Goal: Task Accomplishment & Management: Use online tool/utility

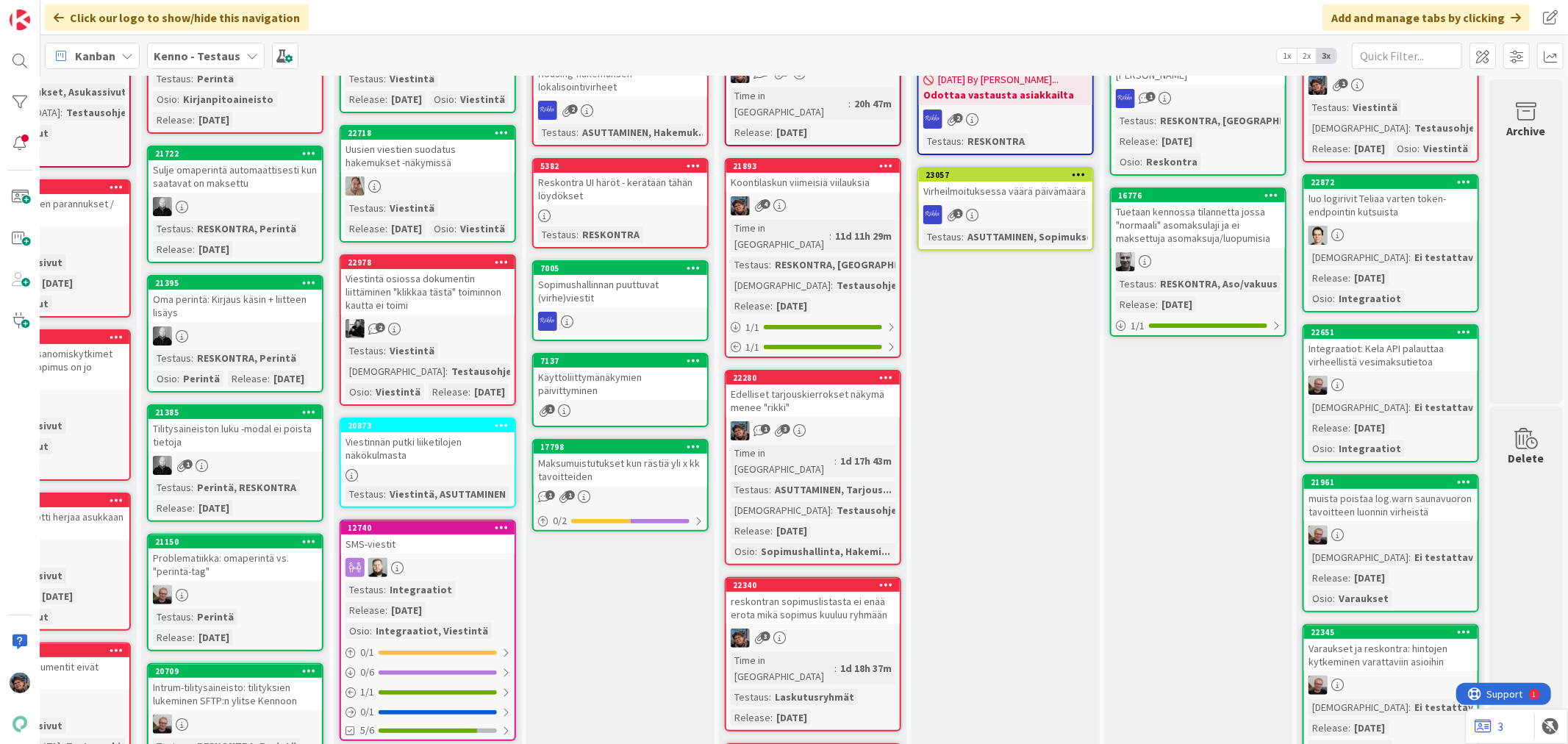
scroll to position [164, 686]
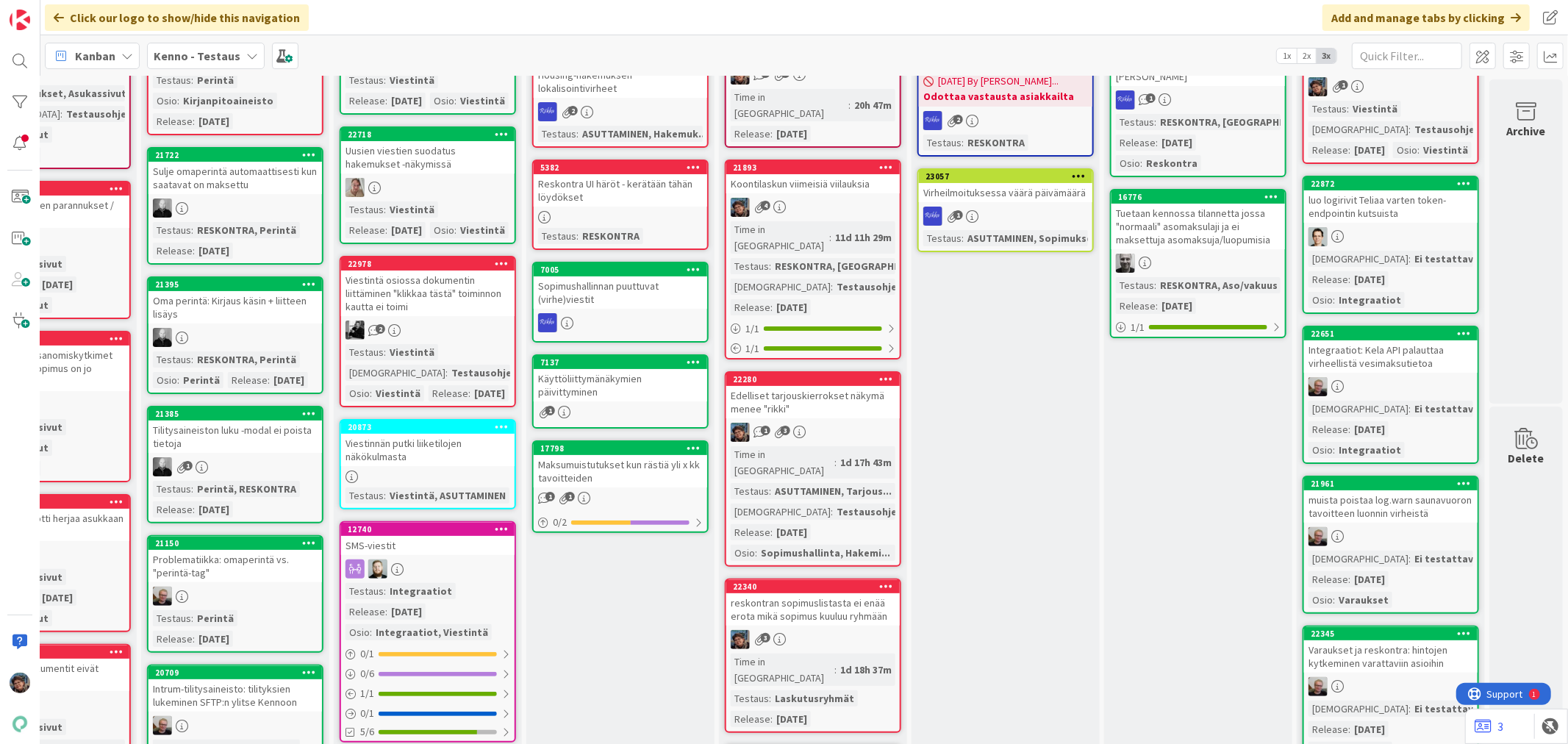
click at [453, 356] on link "22978 Viestintä osiossa dokumentin liittäminen "klikkaa tästä" toiminnon kautta…" at bounding box center [428, 332] width 177 height 151
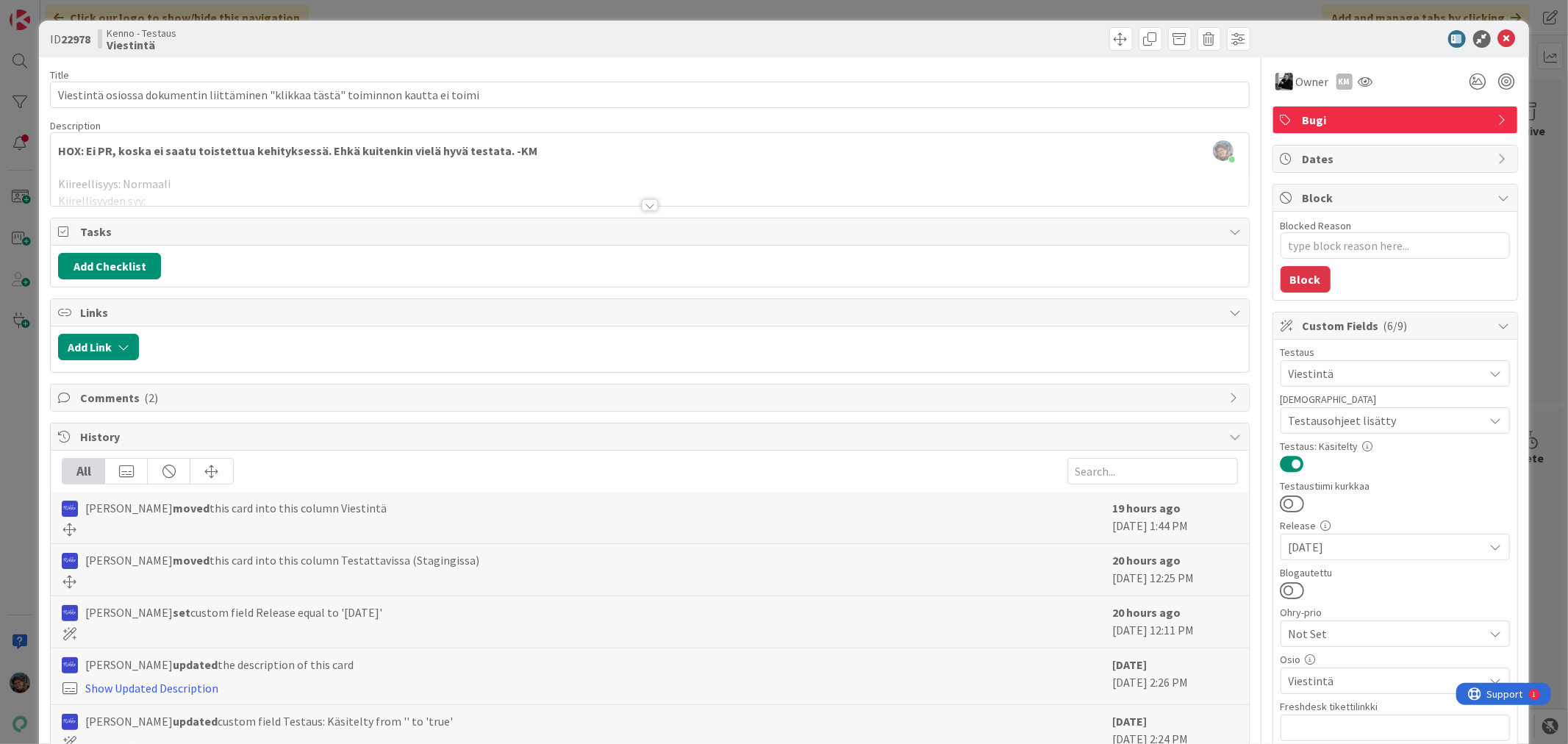
click at [644, 208] on div at bounding box center [650, 204] width 16 height 12
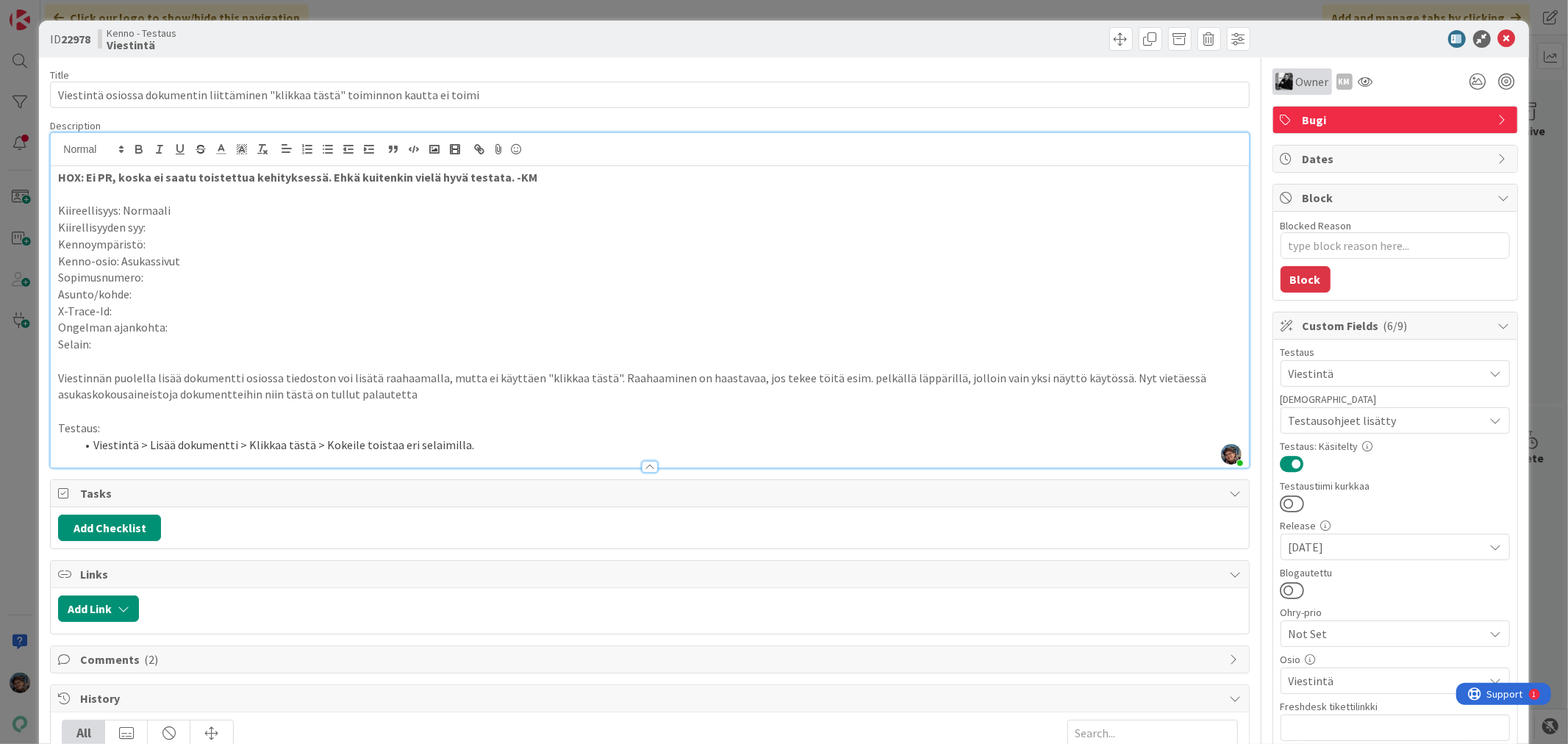
click at [1273, 93] on div "Owner" at bounding box center [1302, 82] width 60 height 27
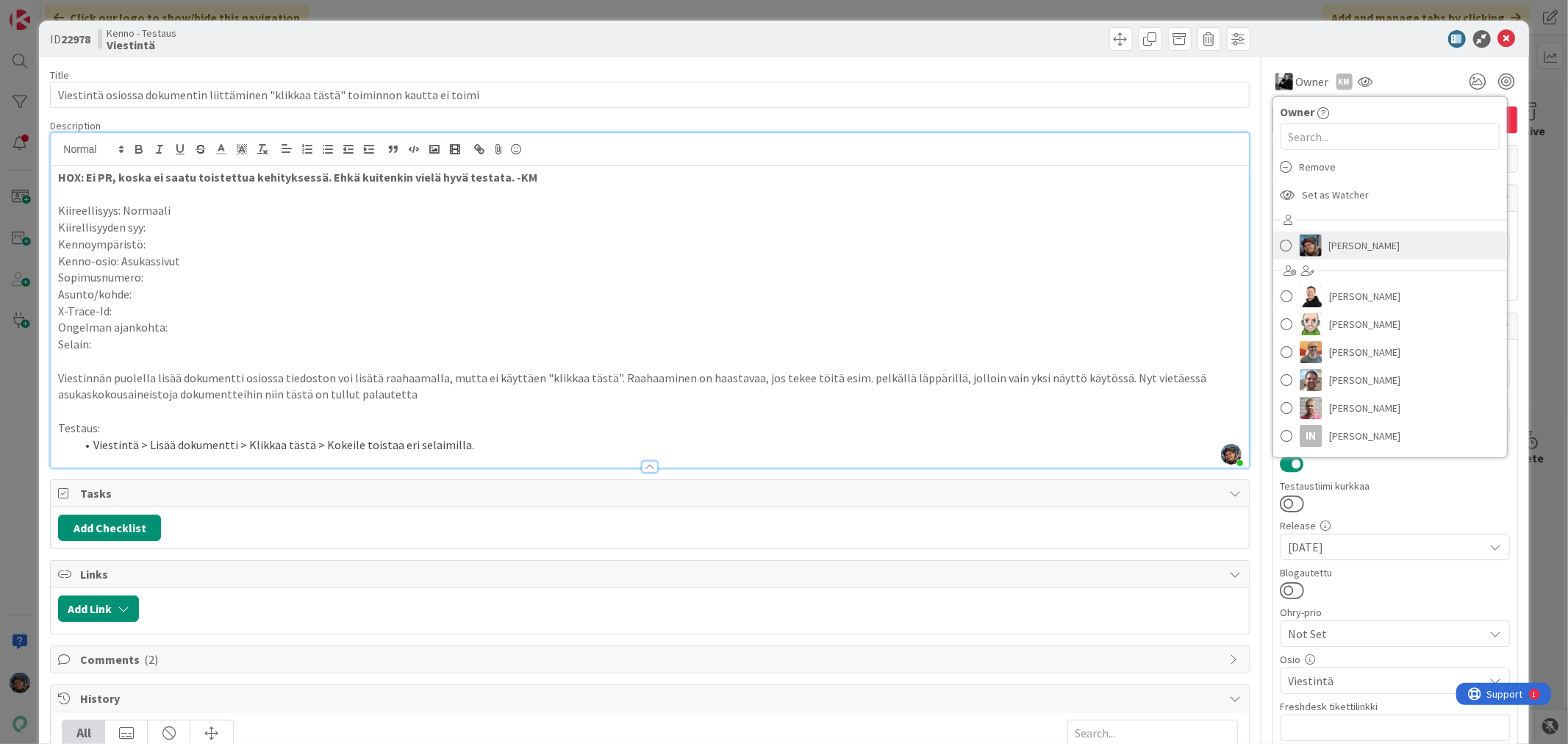
click at [1305, 238] on img at bounding box center [1310, 245] width 22 height 22
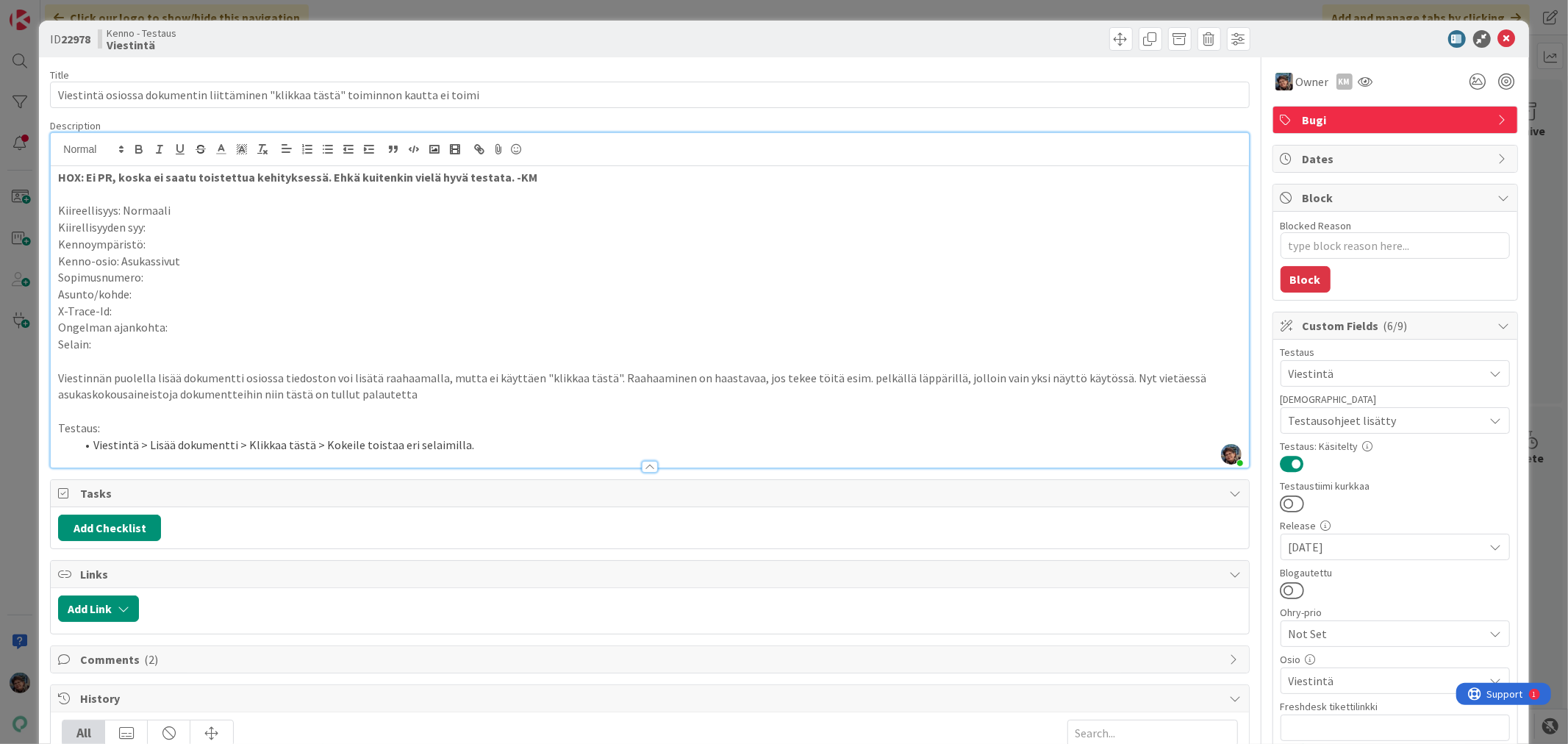
click at [491, 444] on li "Viestintä > Lisää dokumentti > Klikkaa tästä > Kokeile toistaa eri selaimilla." at bounding box center [658, 444] width 1165 height 17
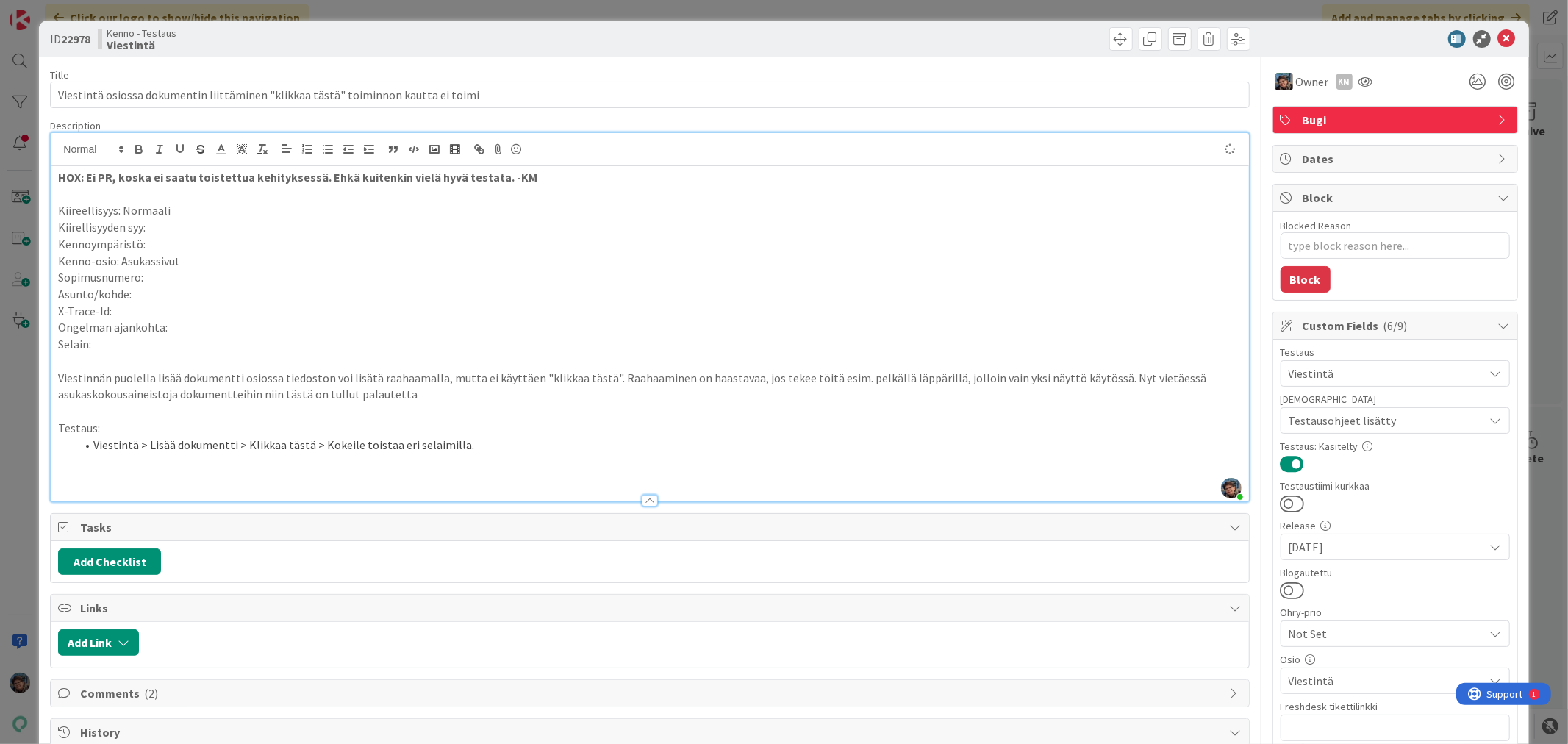
type textarea "x"
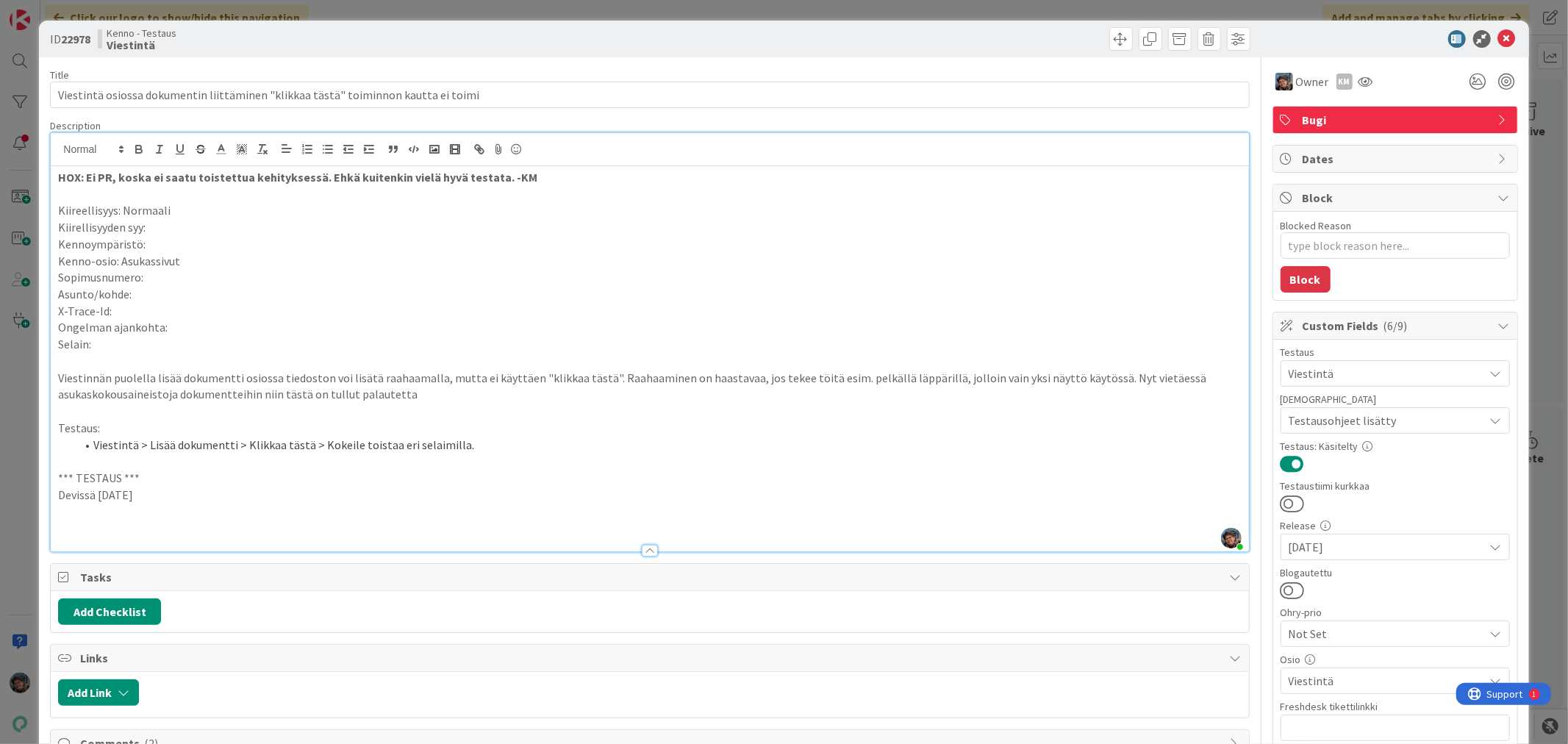
drag, startPoint x: 156, startPoint y: 494, endPoint x: 43, endPoint y: 475, distance: 114.6
click at [43, 475] on div "ID 22978 Kenno - Testaus Viestintä Title 82 / 128 Viestintä osiossa dokumentin …" at bounding box center [784, 583] width 1490 height 1125
click at [92, 527] on p at bounding box center [649, 528] width 1183 height 17
click at [568, 530] on li "testattu nyt ainakin Edgessä, Chromessa ja Firefoxissa -> Dokumenttiin onnistuu…" at bounding box center [658, 528] width 1165 height 17
click at [487, 527] on li "testattu nyt ainakin Edgessä, Chromessa ja Firefoxissa -> Dokumenttiin onnistuu…" at bounding box center [658, 528] width 1165 height 17
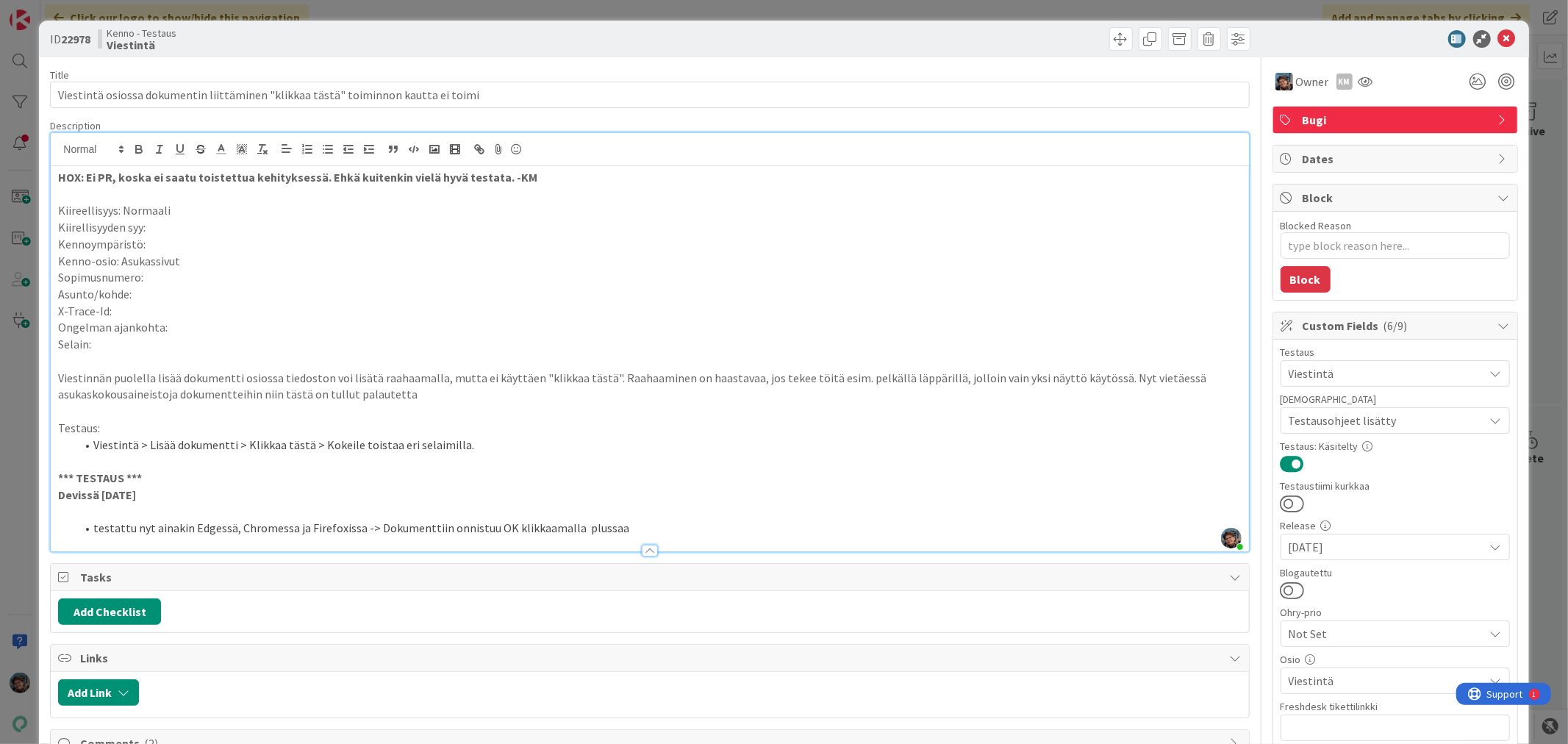
click at [501, 526] on li "testattu nyt ainakin Edgessä, Chromessa ja Firefoxissa -> Dokumenttiin onnistuu…" at bounding box center [658, 528] width 1165 height 17
click at [1109, 40] on span at bounding box center [1121, 39] width 23 height 23
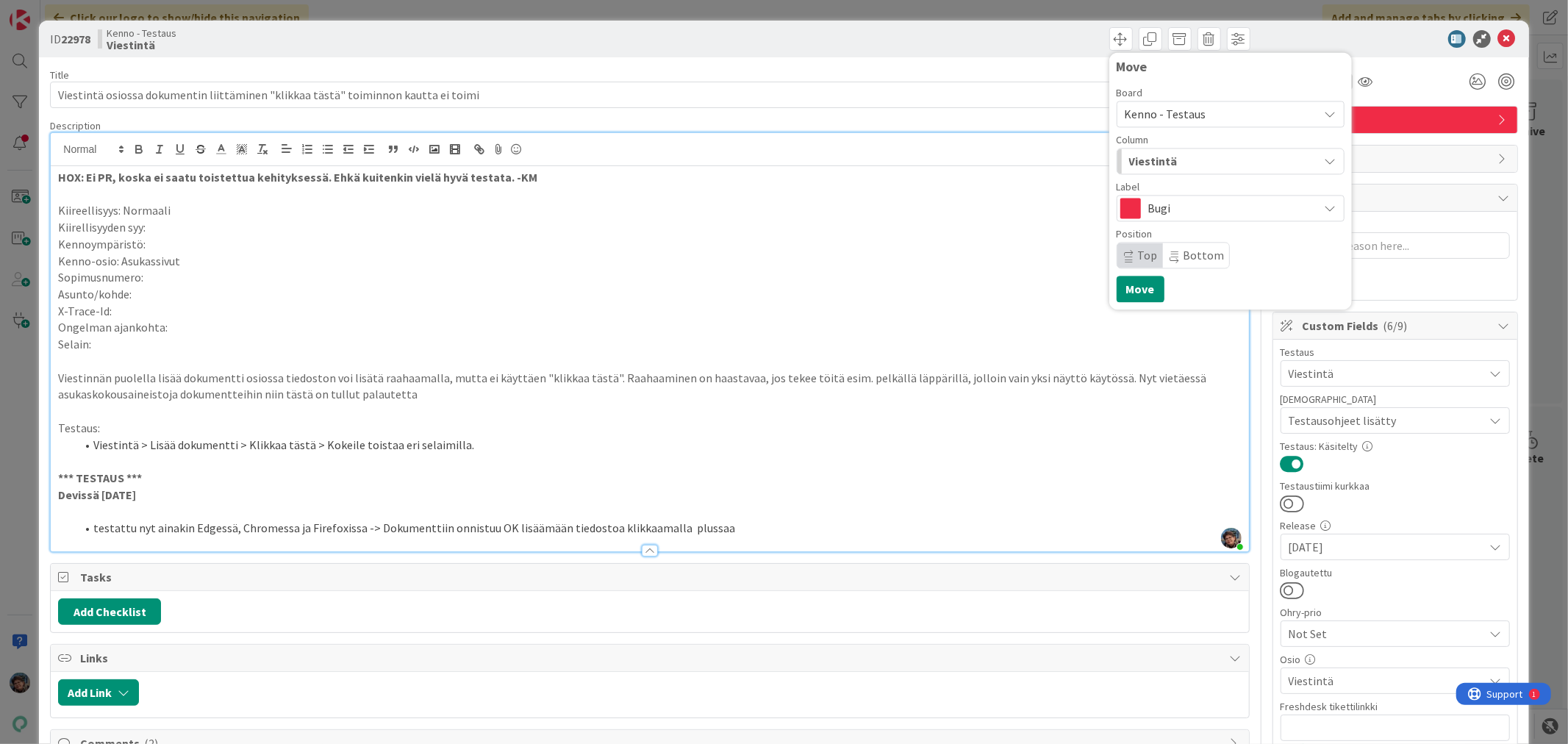
click at [1150, 159] on span "Viestintä" at bounding box center [1153, 161] width 49 height 20
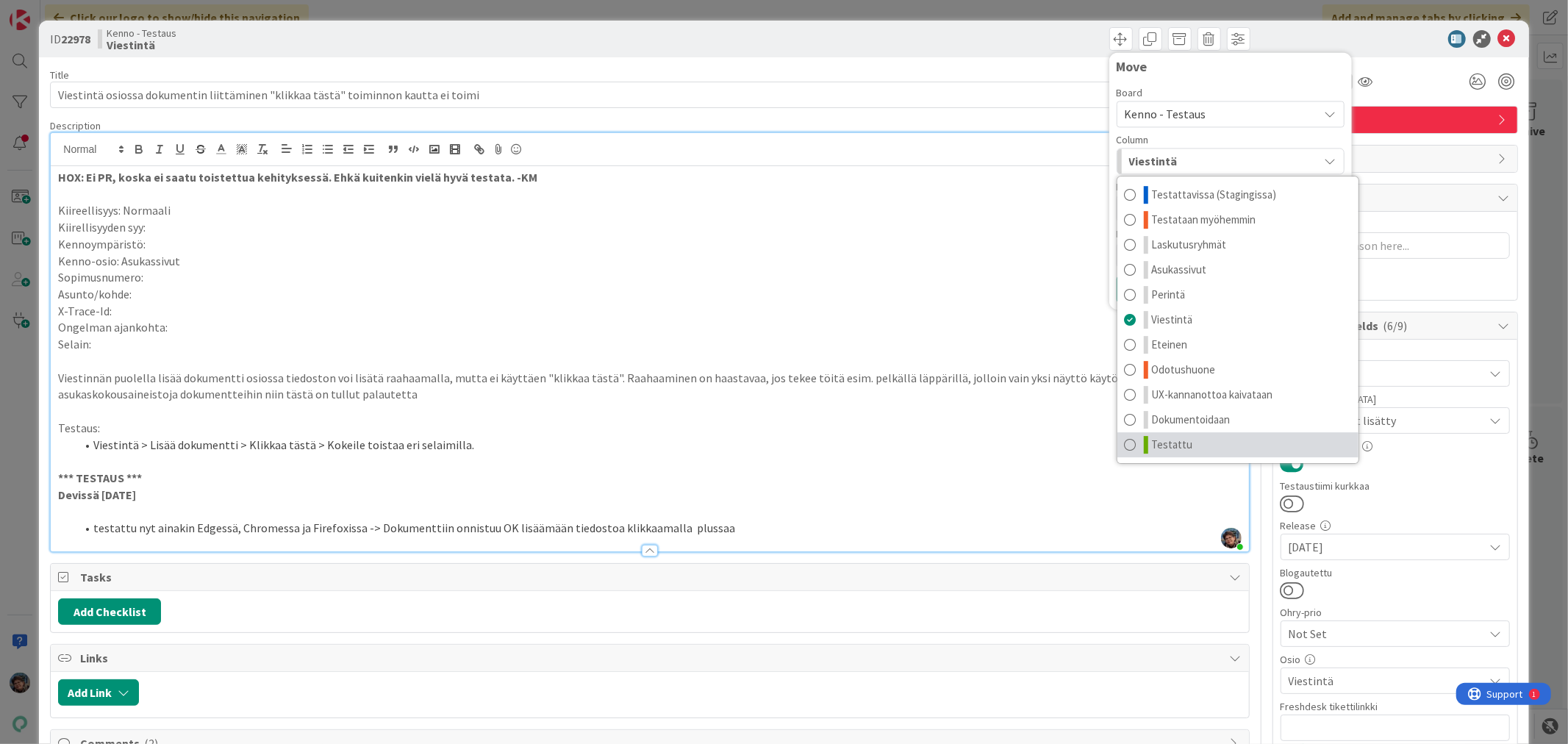
click at [1152, 445] on span "Testattu" at bounding box center [1172, 444] width 41 height 18
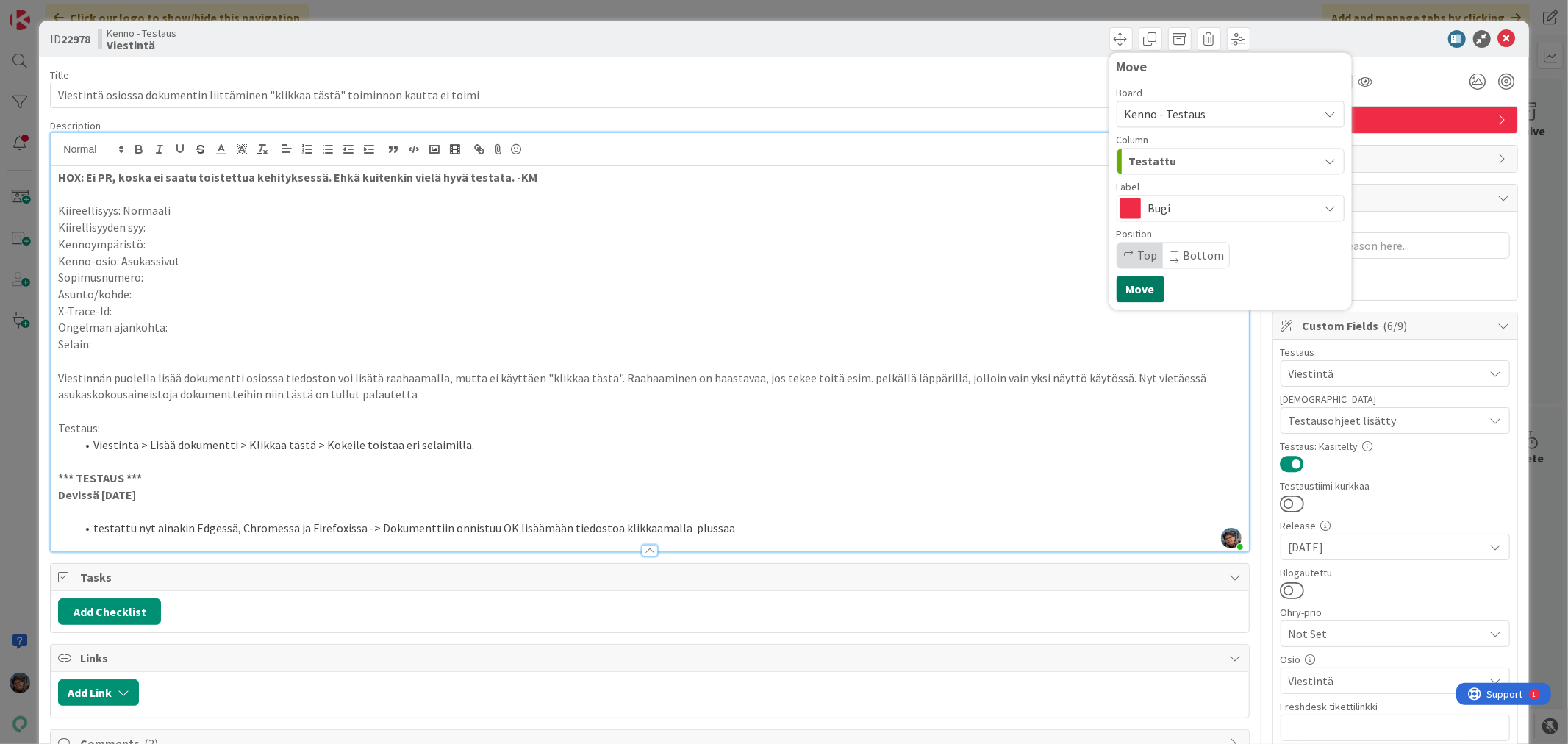
click at [1122, 287] on button "Move" at bounding box center [1140, 289] width 48 height 27
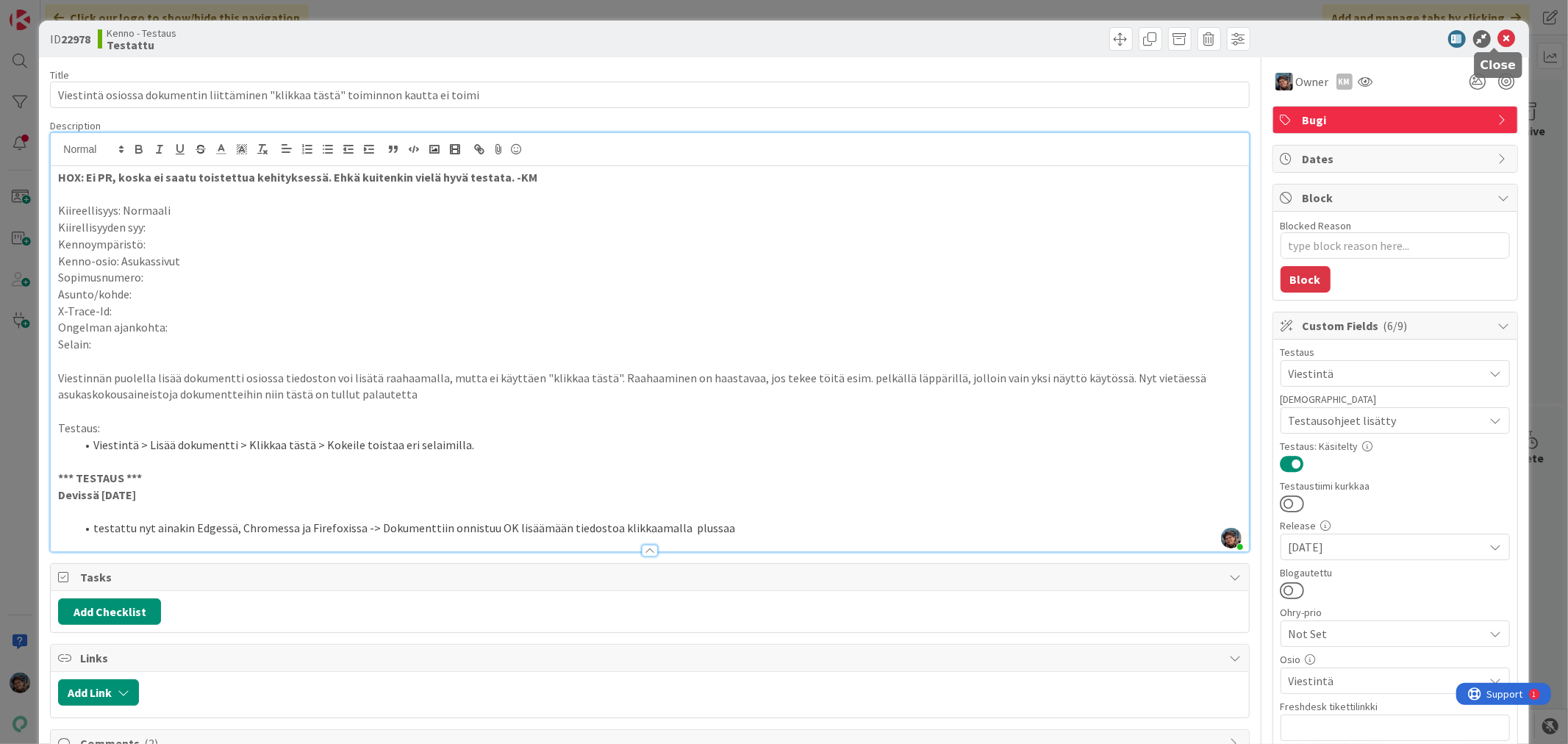
click at [1499, 36] on icon at bounding box center [1508, 39] width 18 height 18
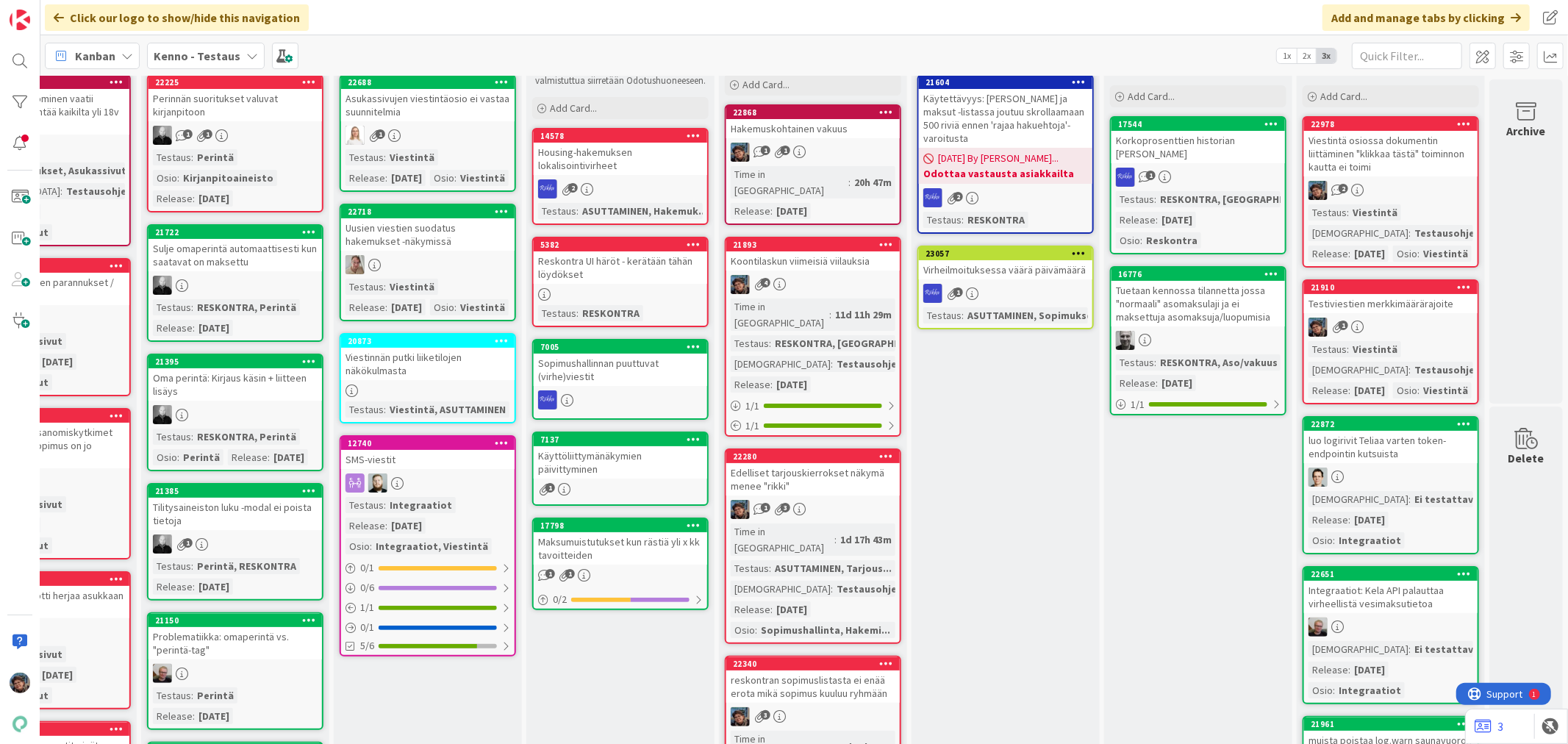
scroll to position [82, 686]
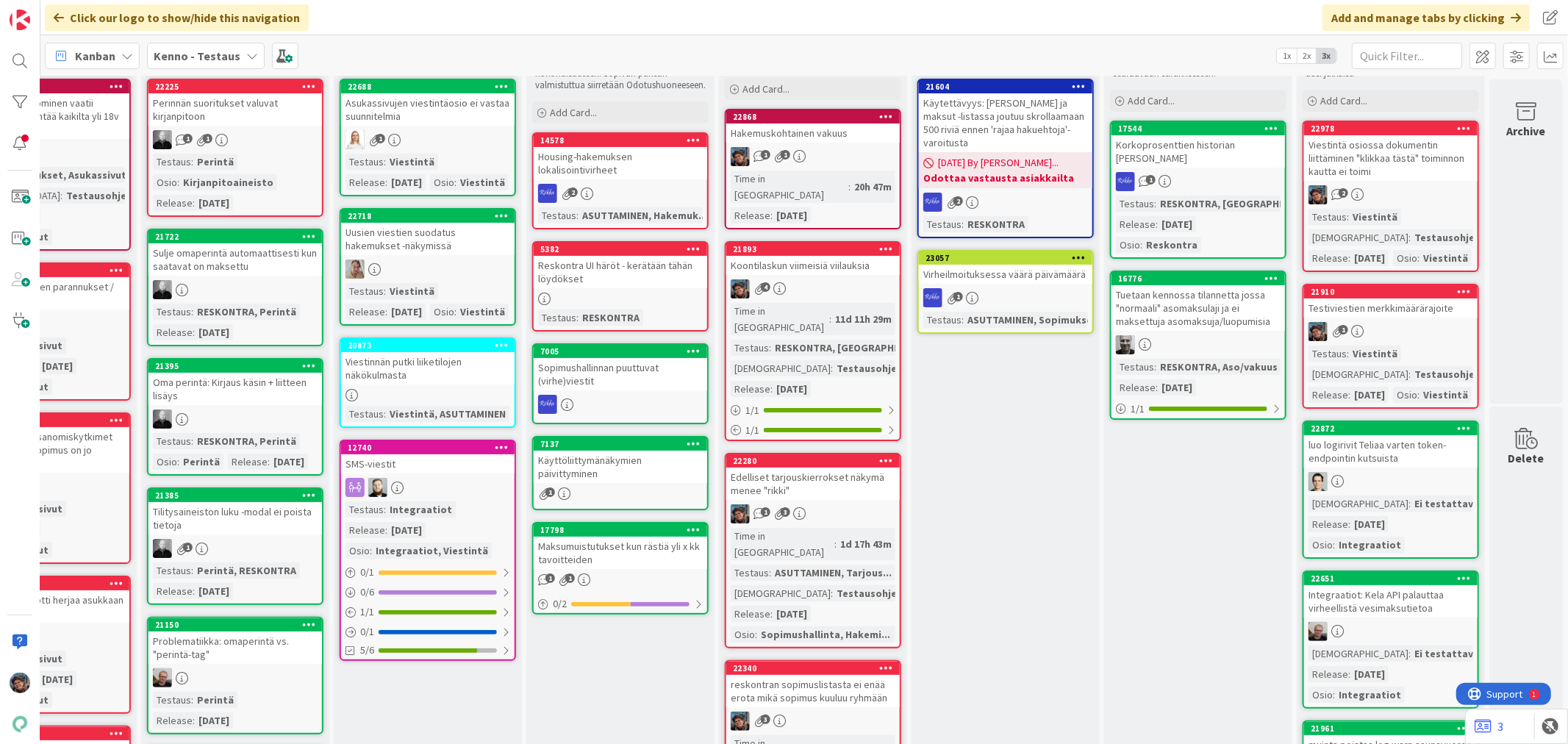
click at [449, 278] on div at bounding box center [428, 269] width 173 height 20
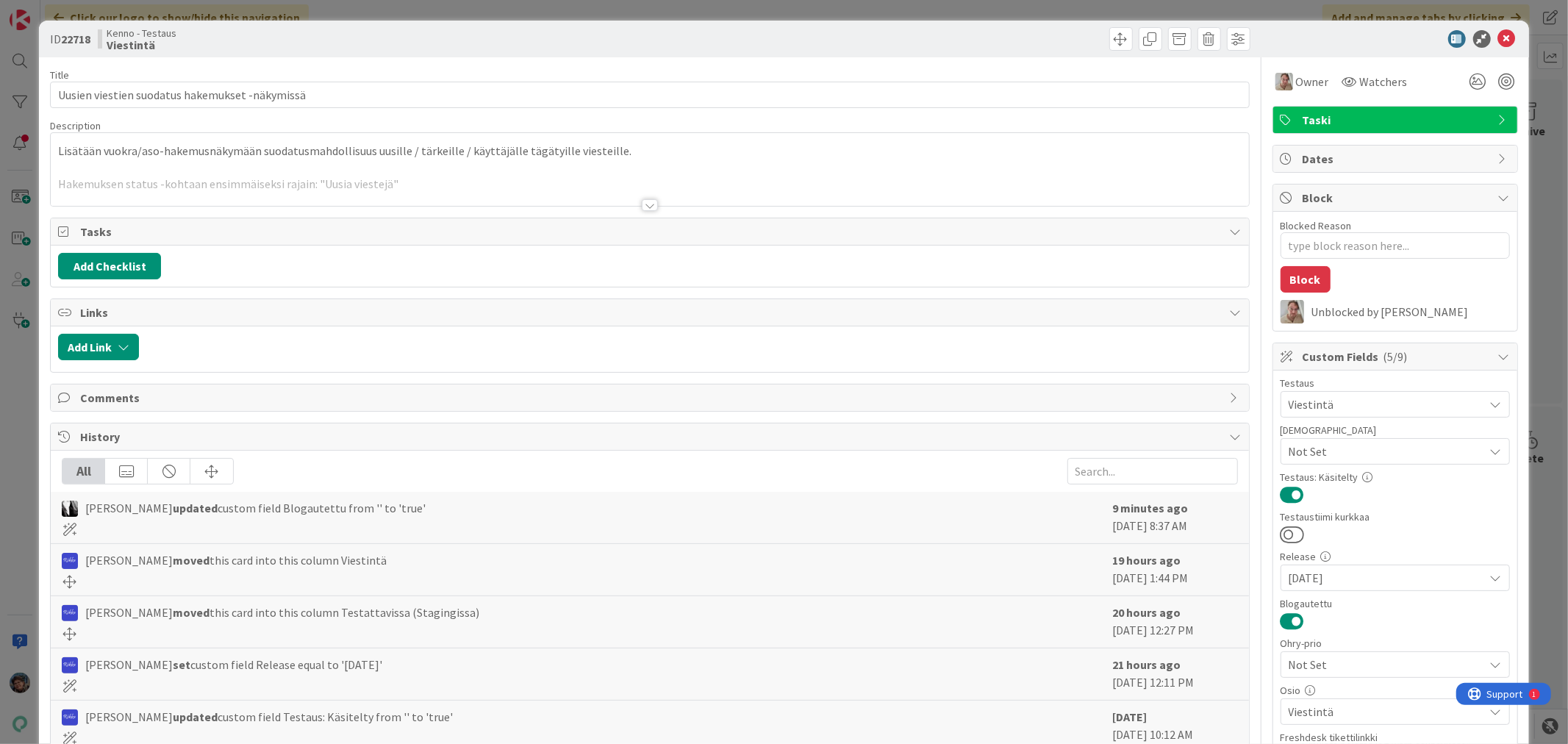
click at [644, 211] on div at bounding box center [650, 204] width 16 height 12
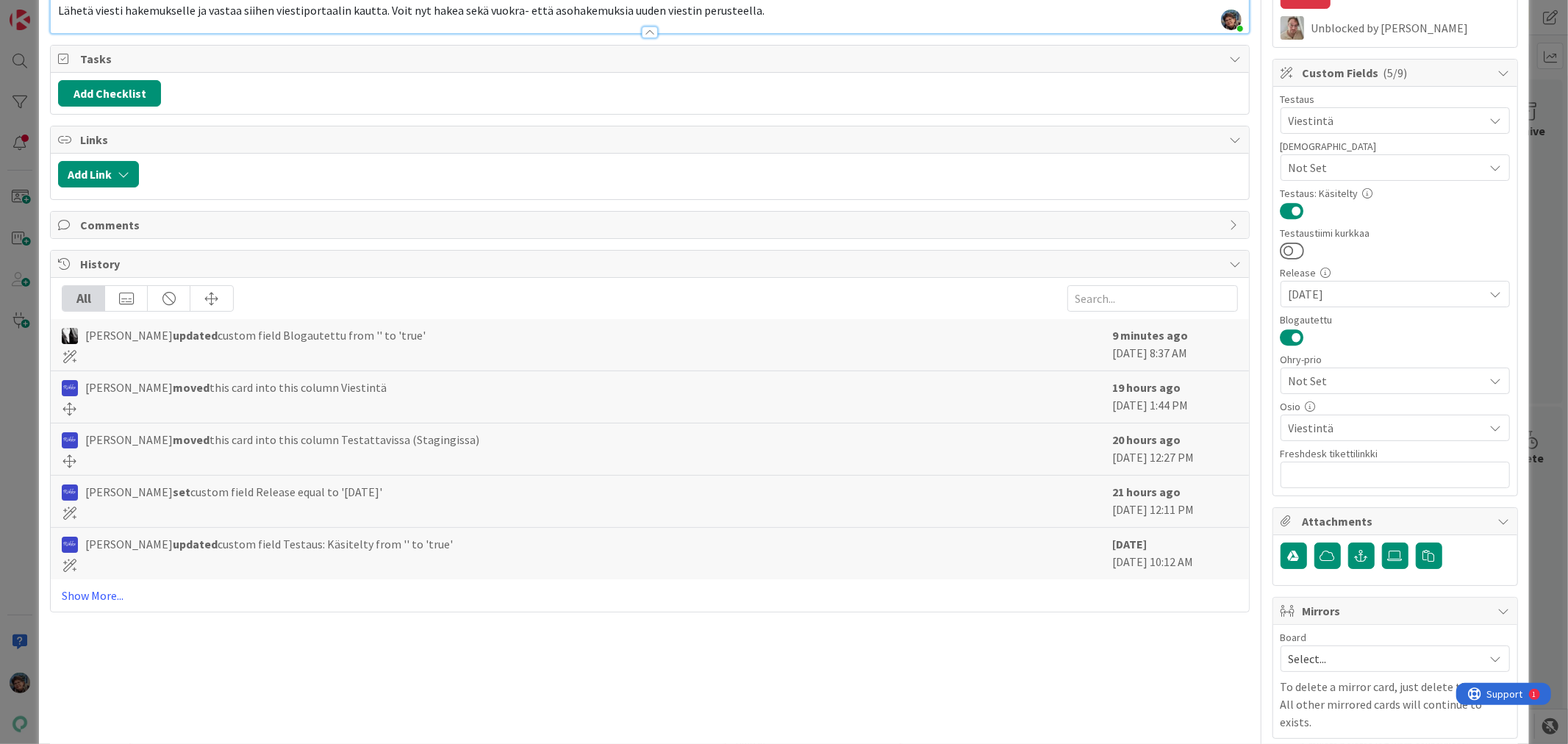
scroll to position [333, 0]
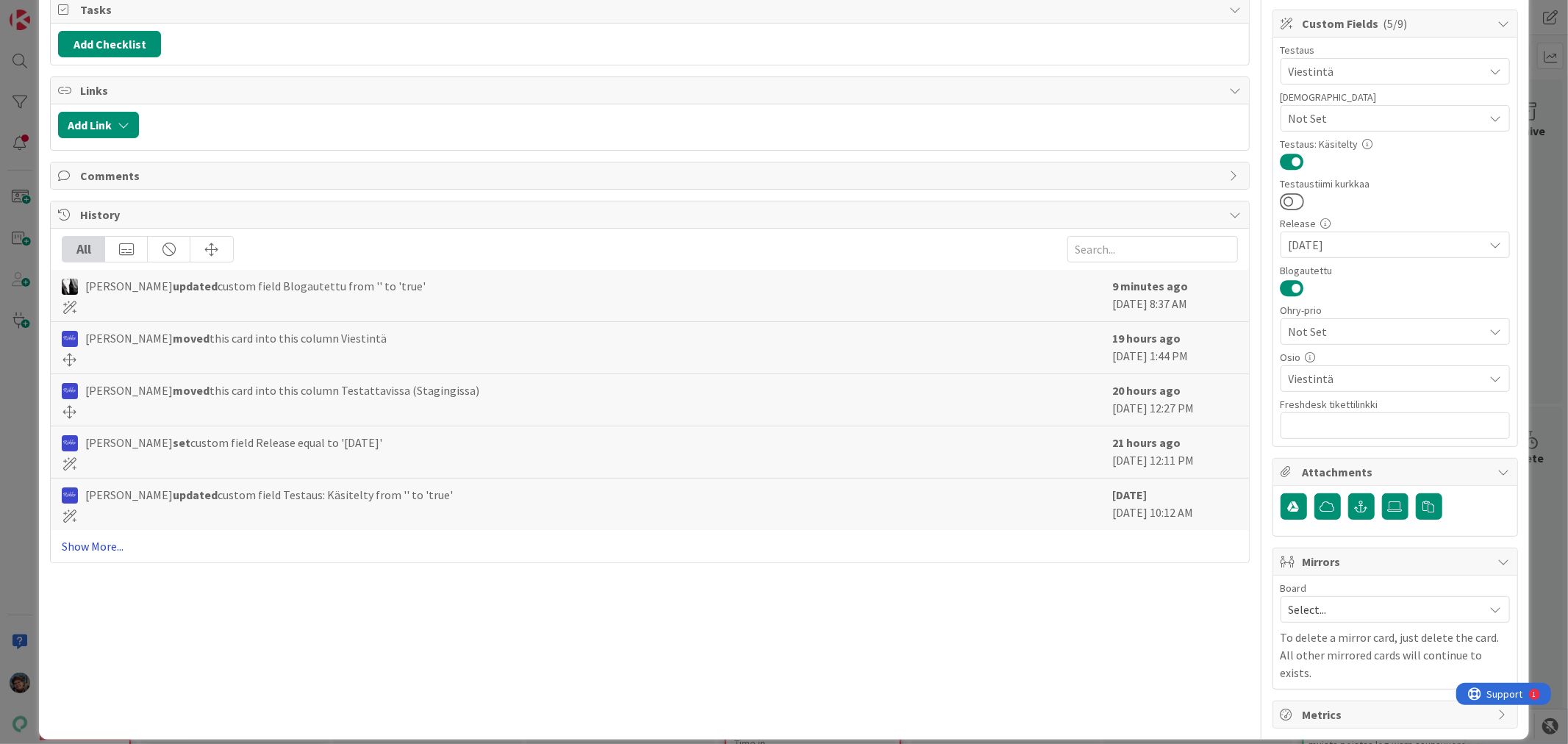
click at [88, 548] on link "Show More..." at bounding box center [649, 547] width 1176 height 18
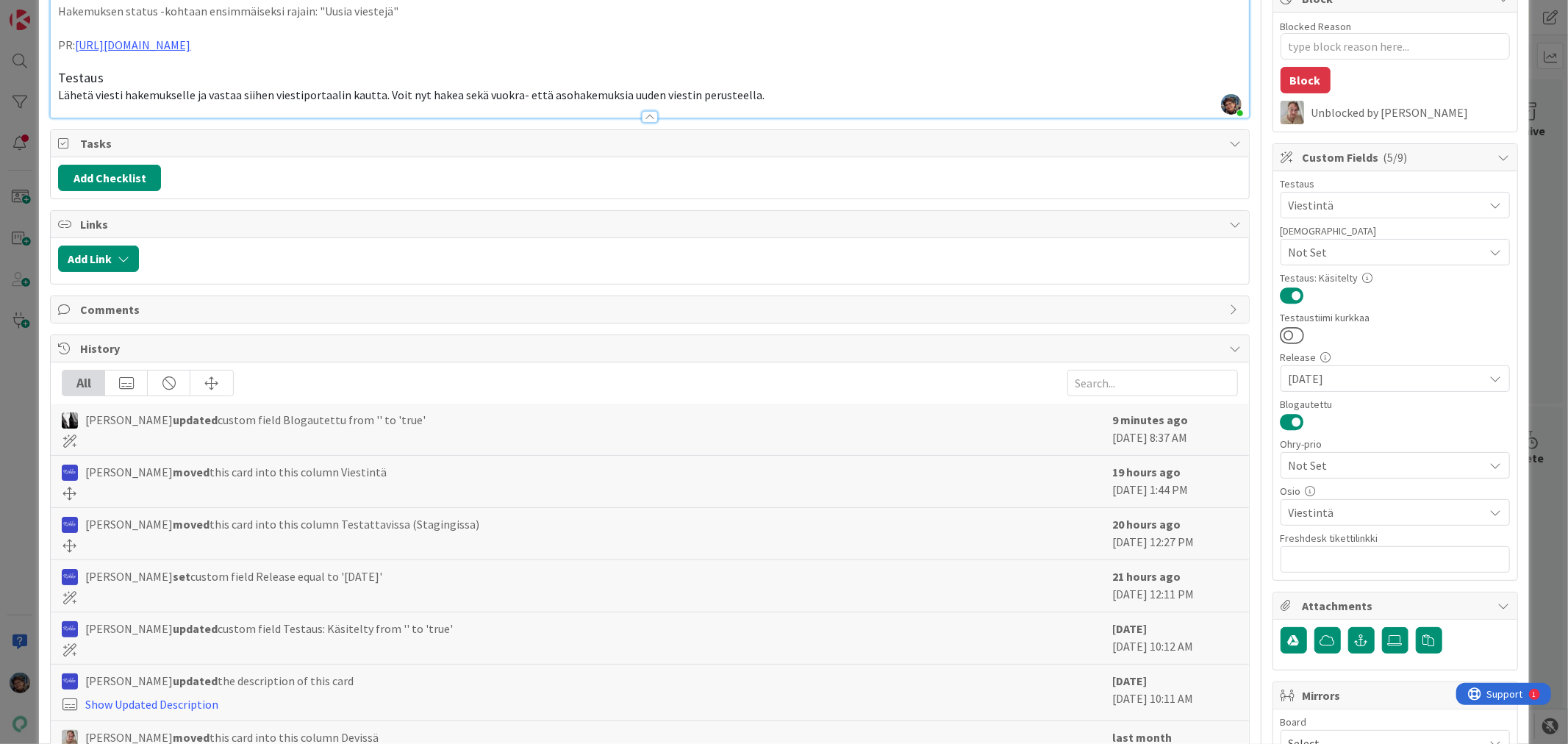
scroll to position [0, 0]
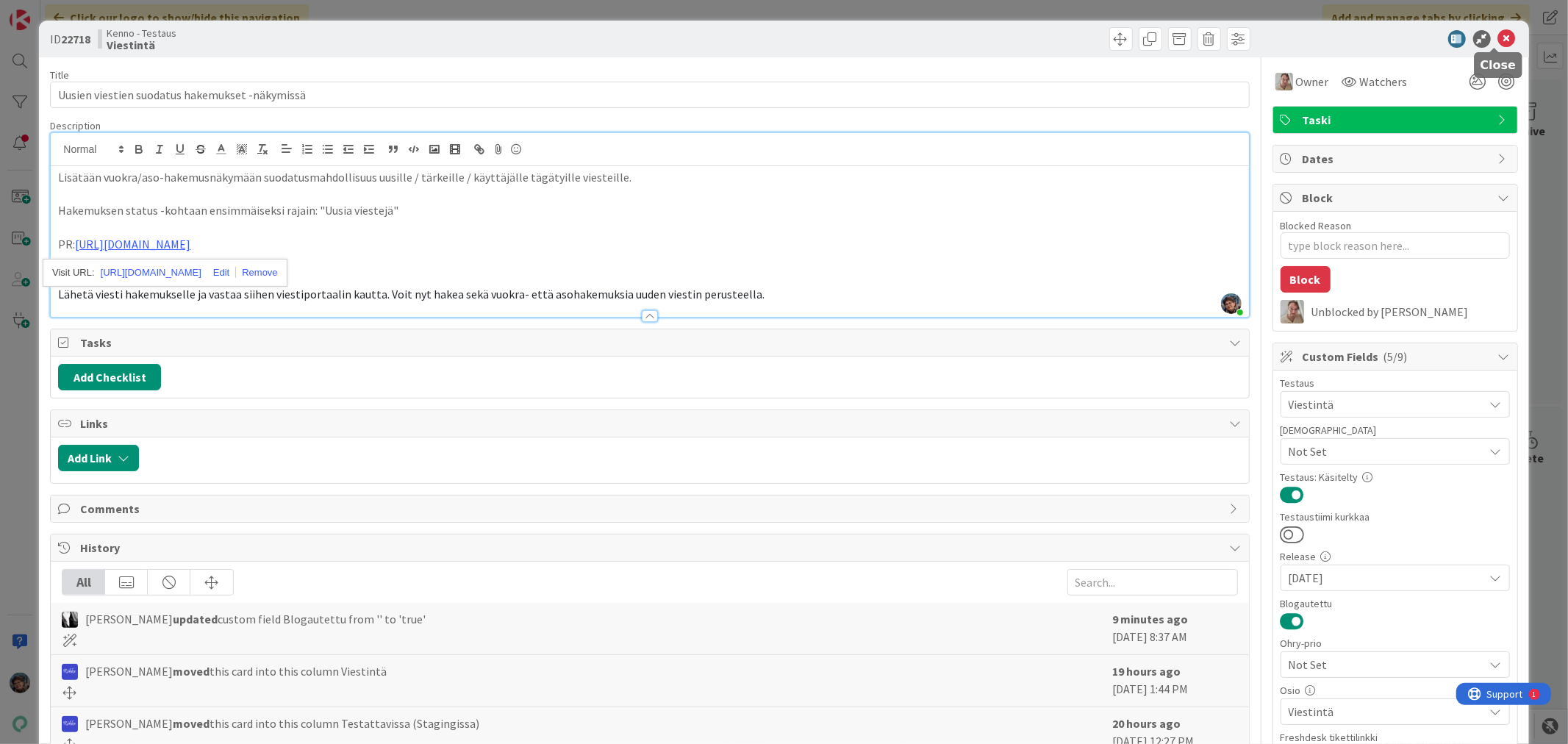
click at [1499, 34] on icon at bounding box center [1508, 39] width 18 height 18
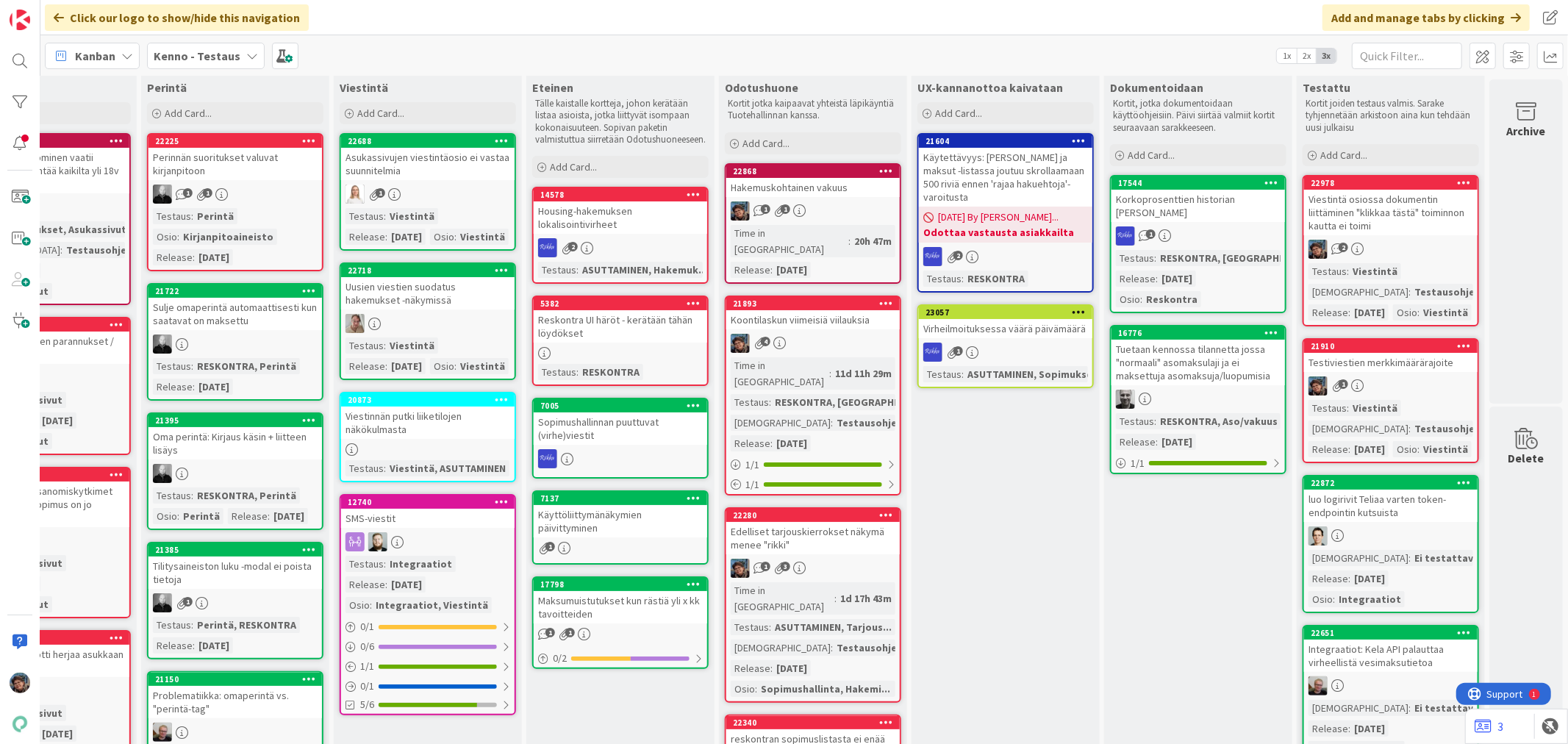
scroll to position [0, 686]
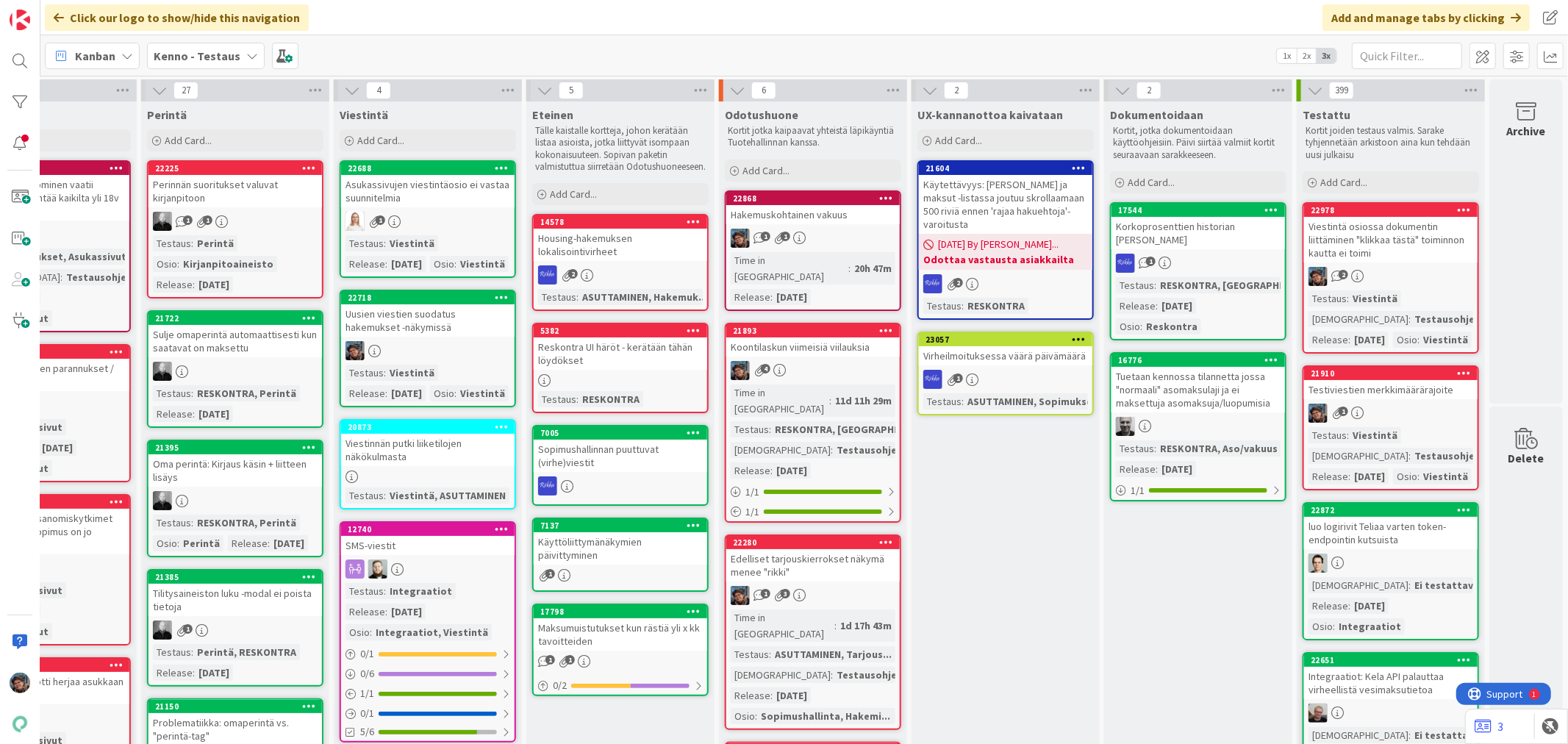
click at [444, 251] on div "Testaus : Viestintä Release : 2025-09-03 Osio : Viestintä" at bounding box center [428, 253] width 164 height 36
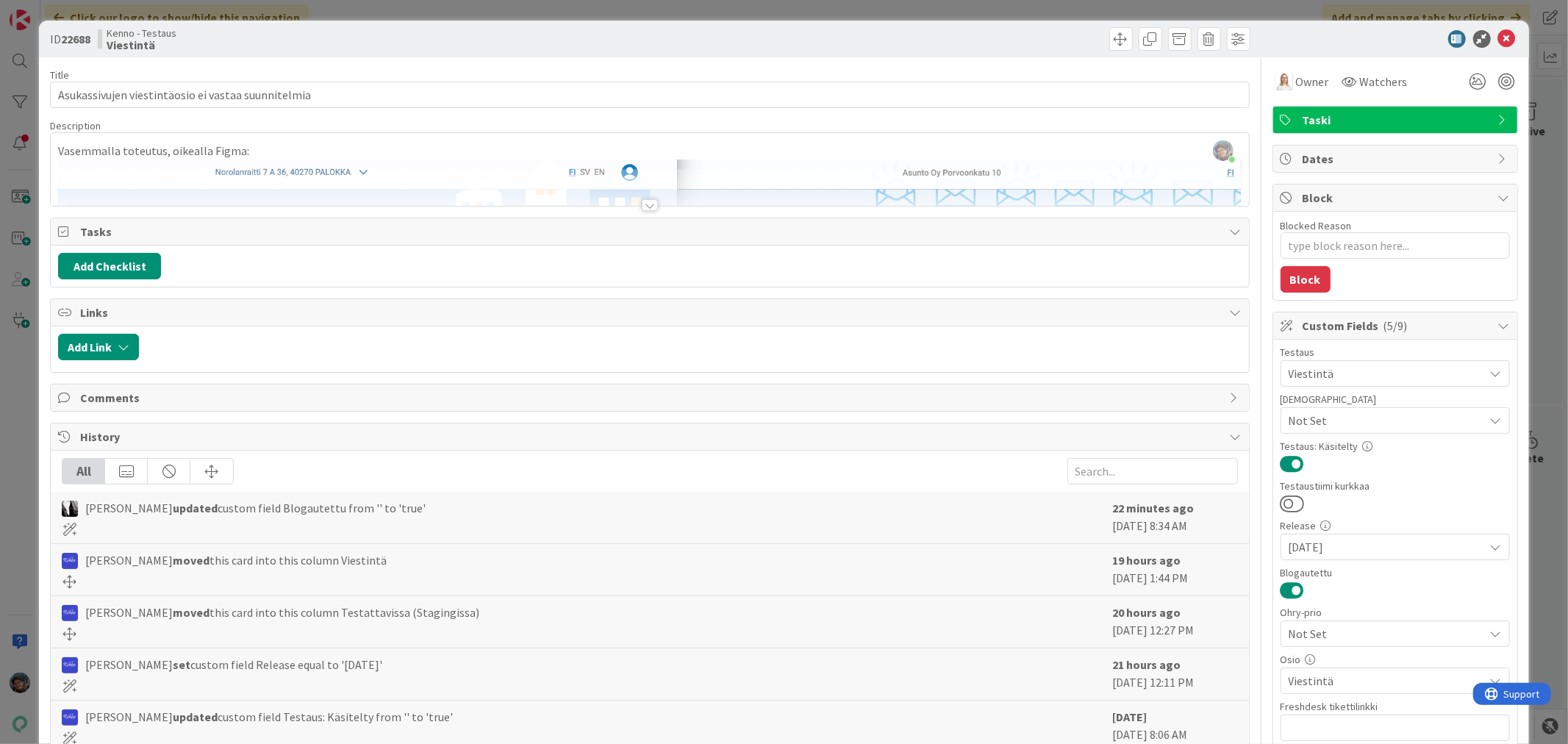
click at [643, 211] on div at bounding box center [650, 204] width 16 height 12
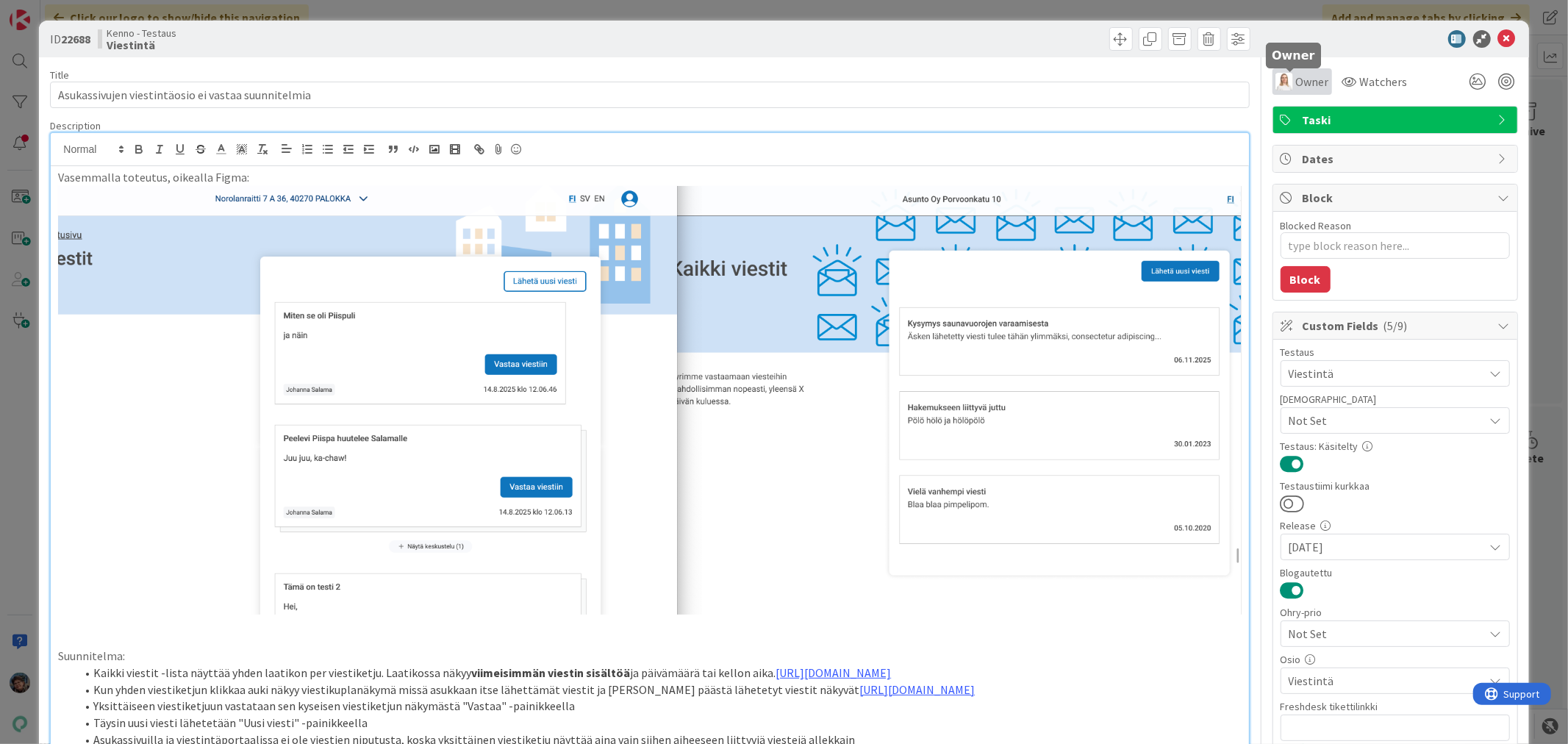
click at [1297, 84] on span "Owner" at bounding box center [1312, 82] width 33 height 18
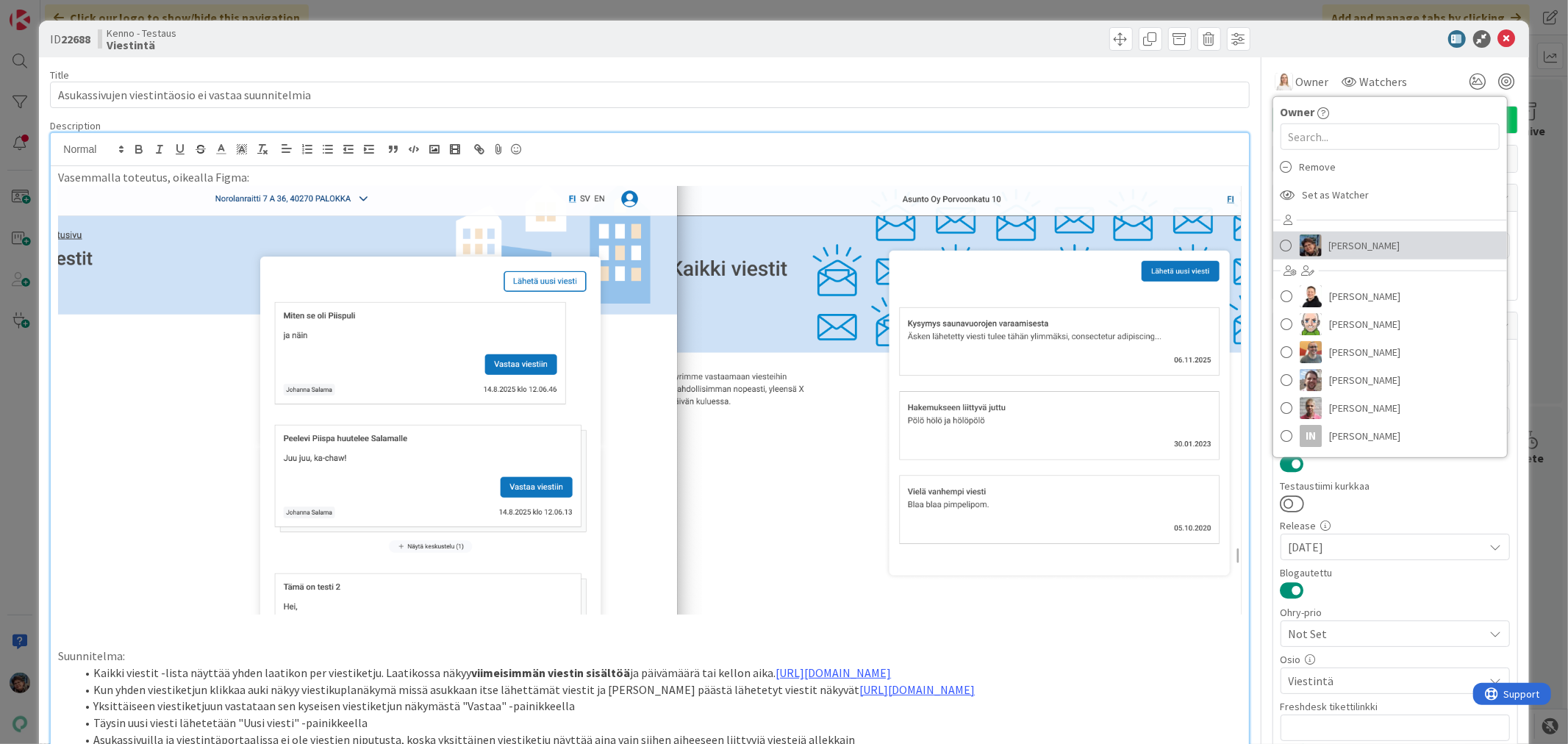
drag, startPoint x: 1319, startPoint y: 244, endPoint x: 1309, endPoint y: 244, distance: 10.0
click at [1329, 244] on span "Pirjo Peltonen" at bounding box center [1364, 245] width 71 height 22
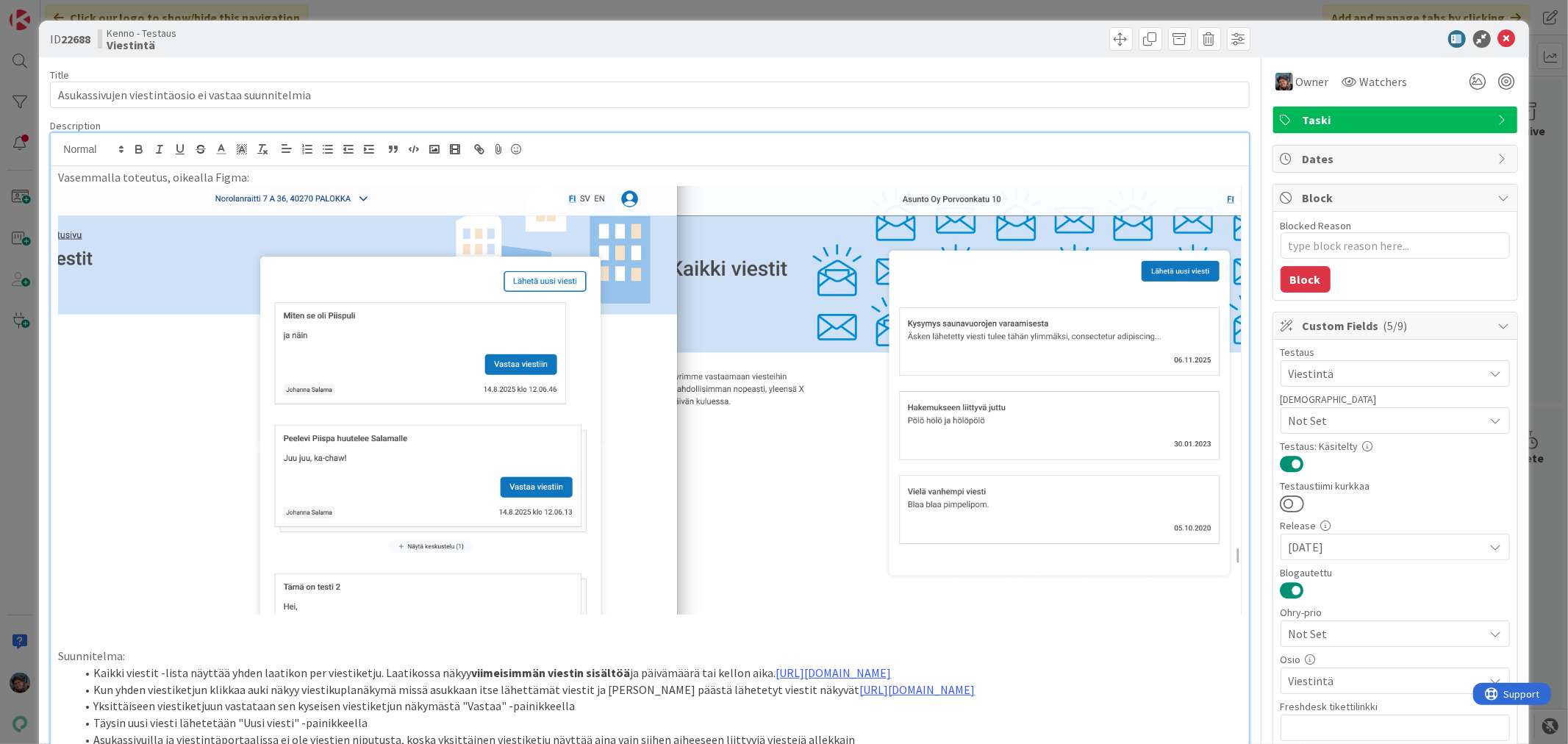
type textarea "x"
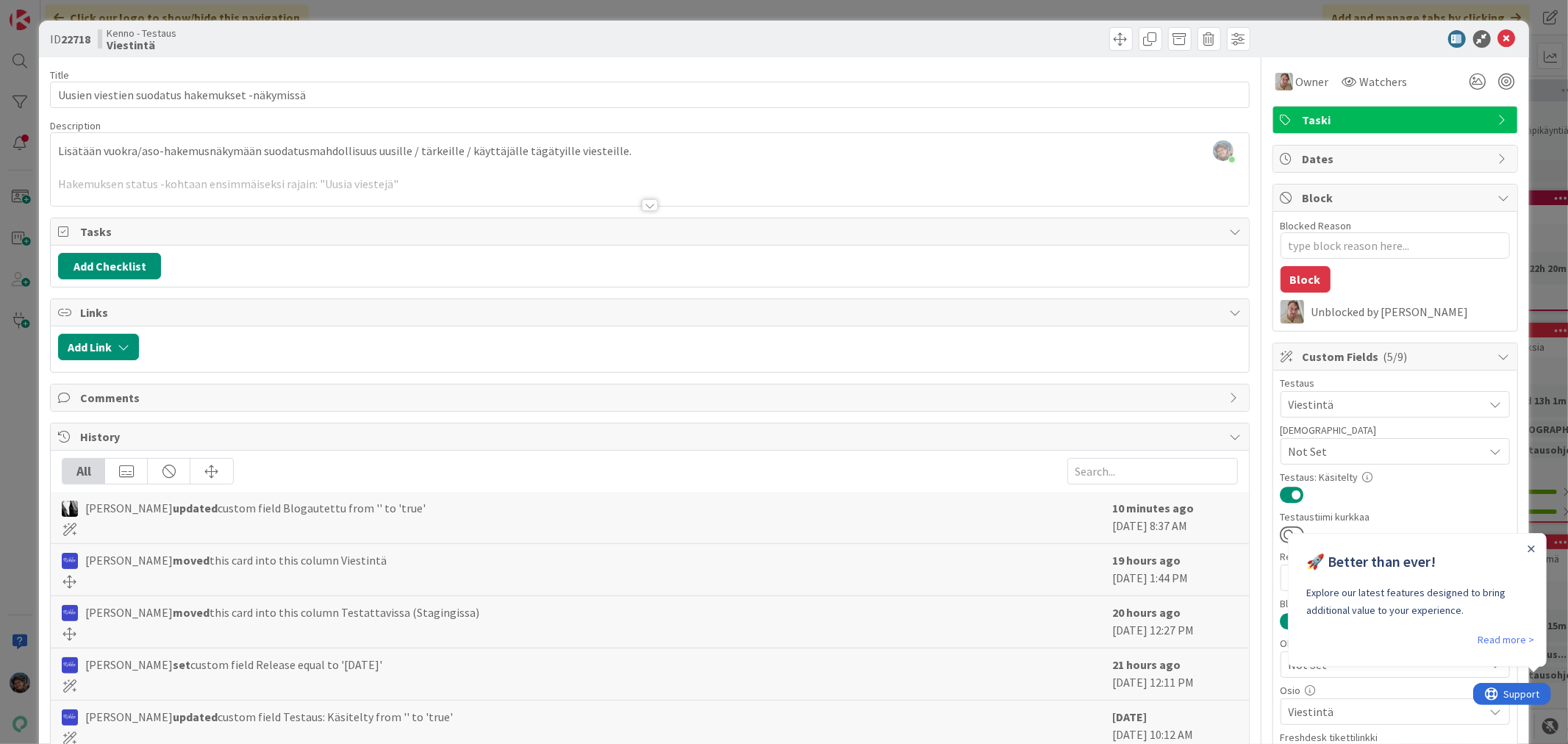
click at [642, 207] on div at bounding box center [650, 204] width 16 height 12
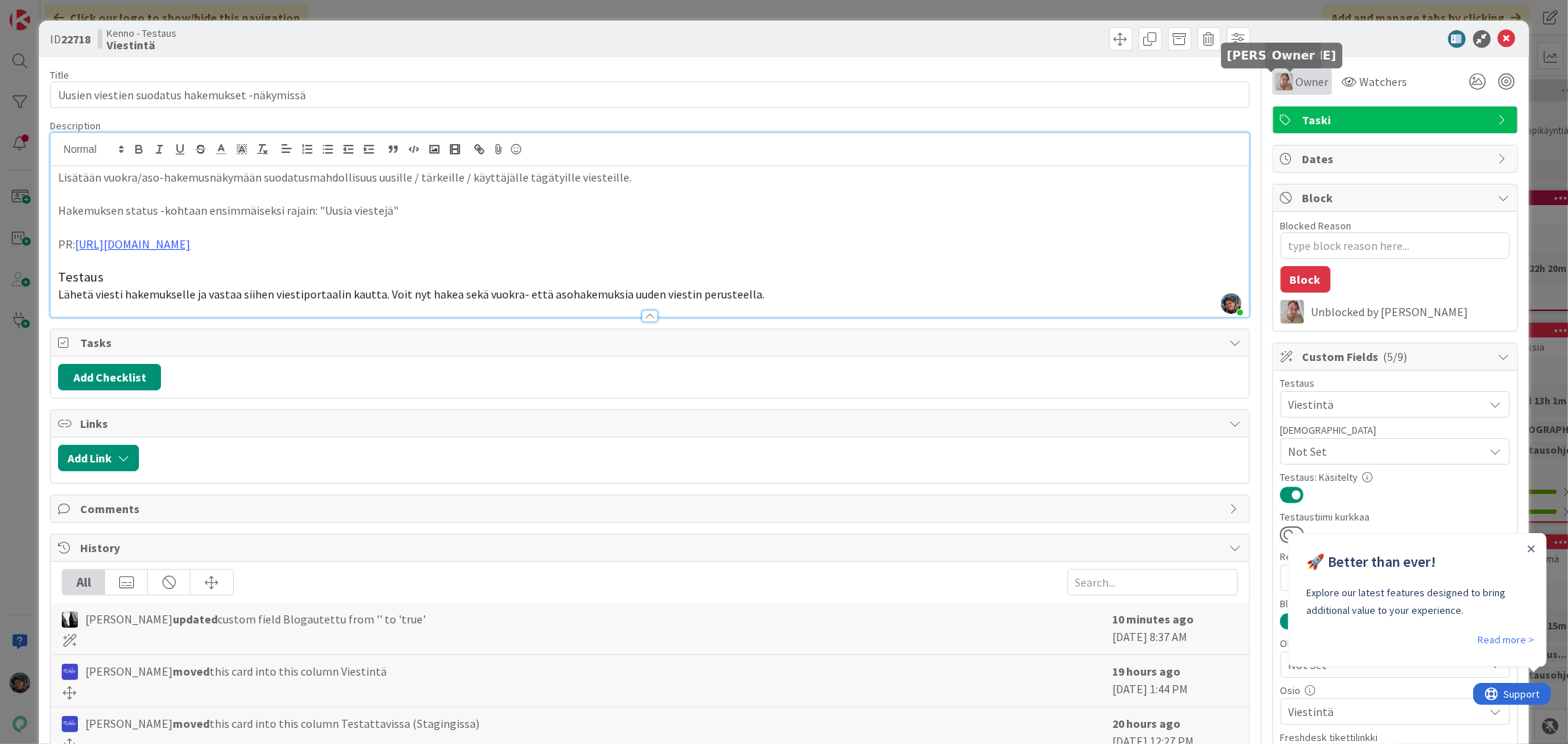
click at [1283, 76] on div "Owner" at bounding box center [1302, 82] width 53 height 18
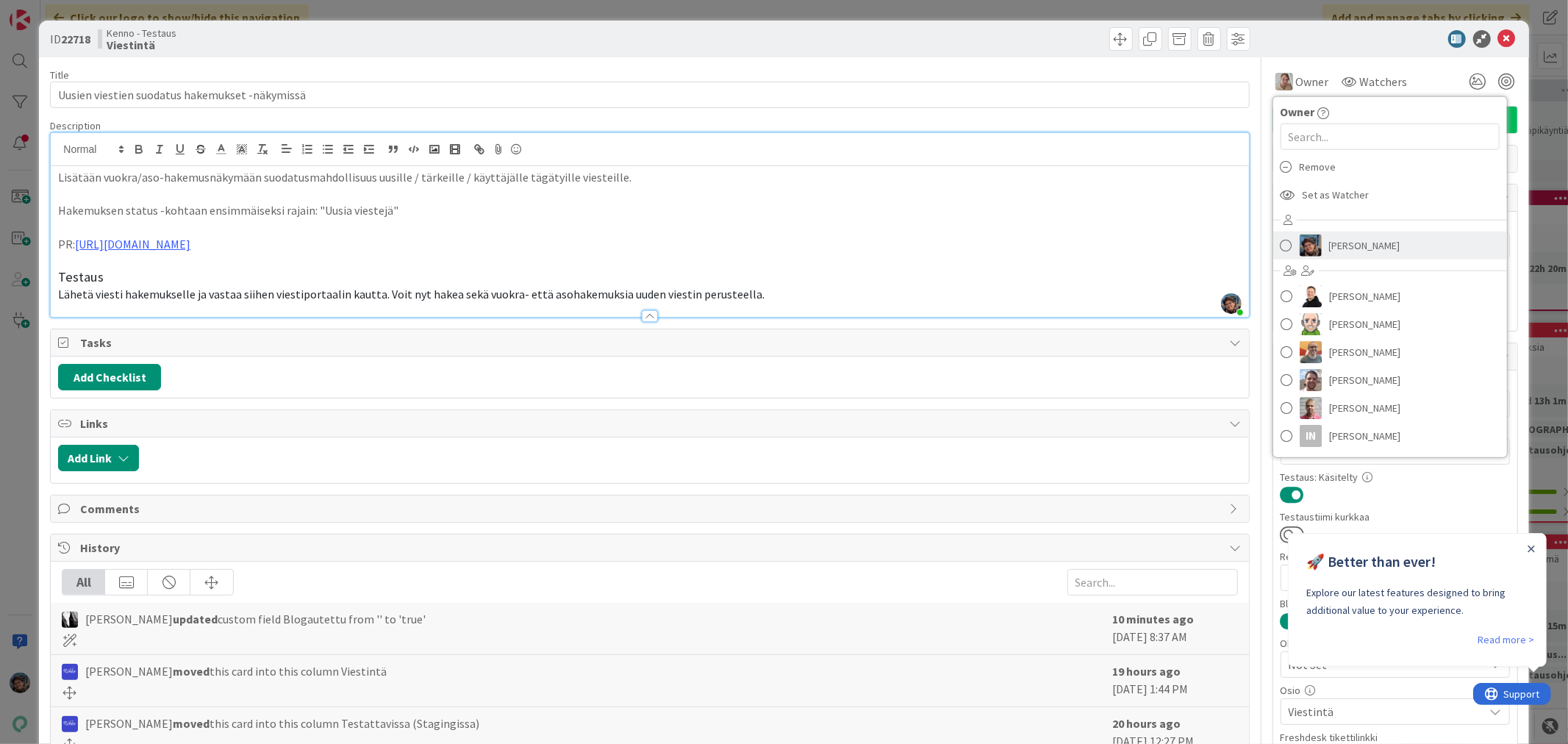
click at [1311, 244] on link "[PERSON_NAME]" at bounding box center [1390, 245] width 234 height 28
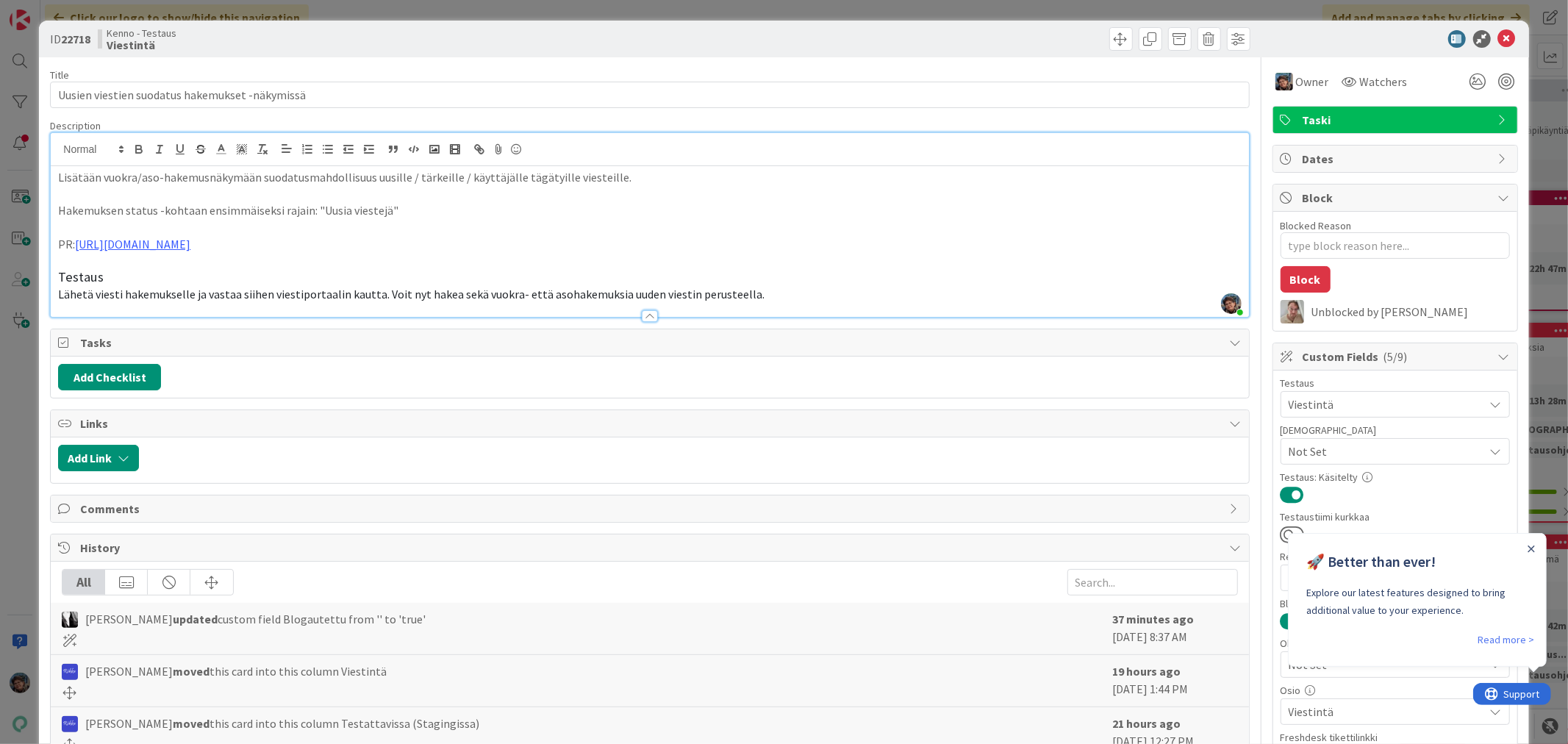
type textarea "x"
click at [771, 300] on p "Lähetä viesti hakemukselle ja vastaa siihen viestiportaalin kautta. Voit nyt ha…" at bounding box center [649, 294] width 1183 height 17
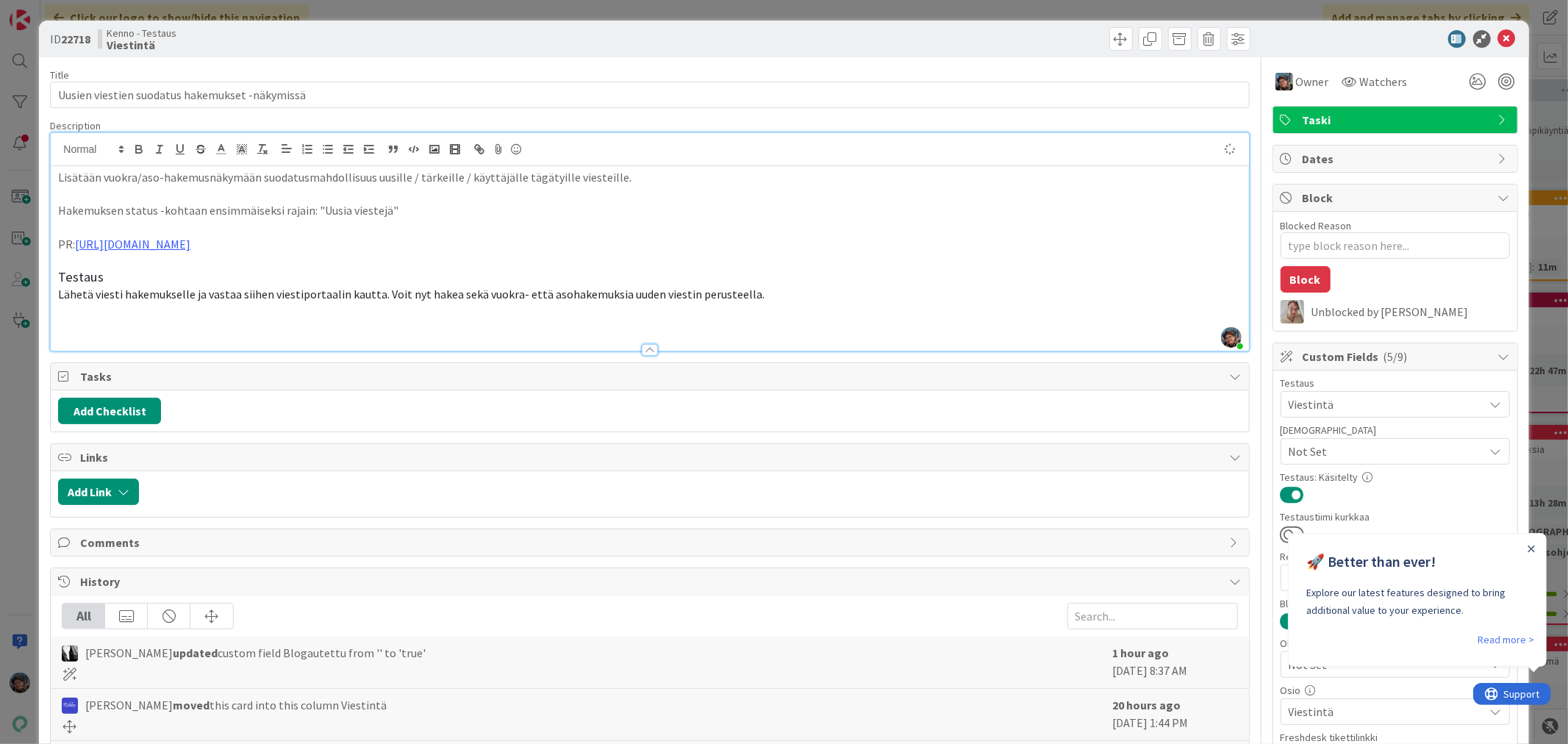
type textarea "x"
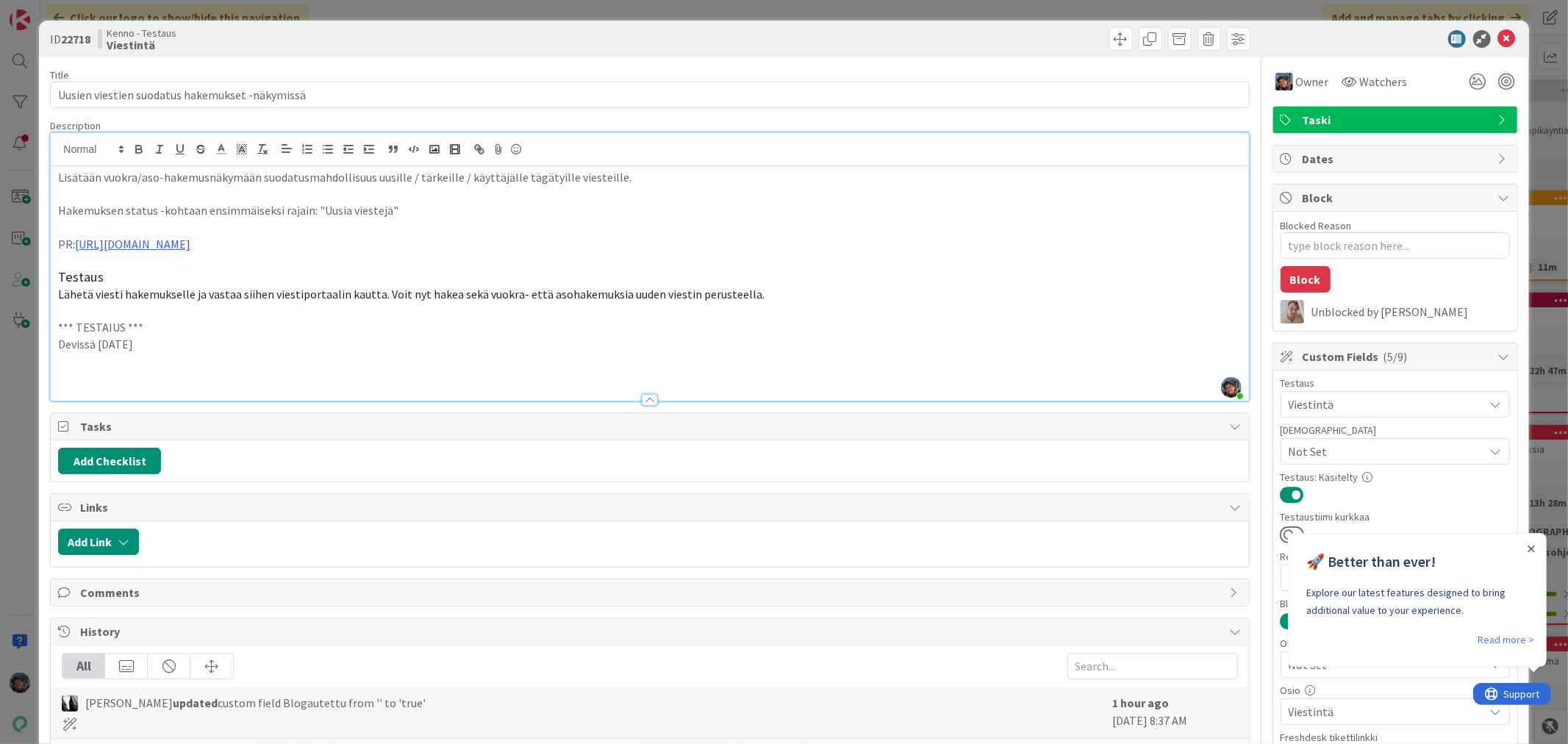
drag, startPoint x: 156, startPoint y: 348, endPoint x: 49, endPoint y: 332, distance: 108.2
click at [50, 332] on div "Pirjo Peltonen joined 1 hr ago Lisätään vuokra/aso-hakemusnäkymään suodatusmahd…" at bounding box center [649, 267] width 1199 height 269
click at [67, 368] on p at bounding box center [649, 361] width 1183 height 17
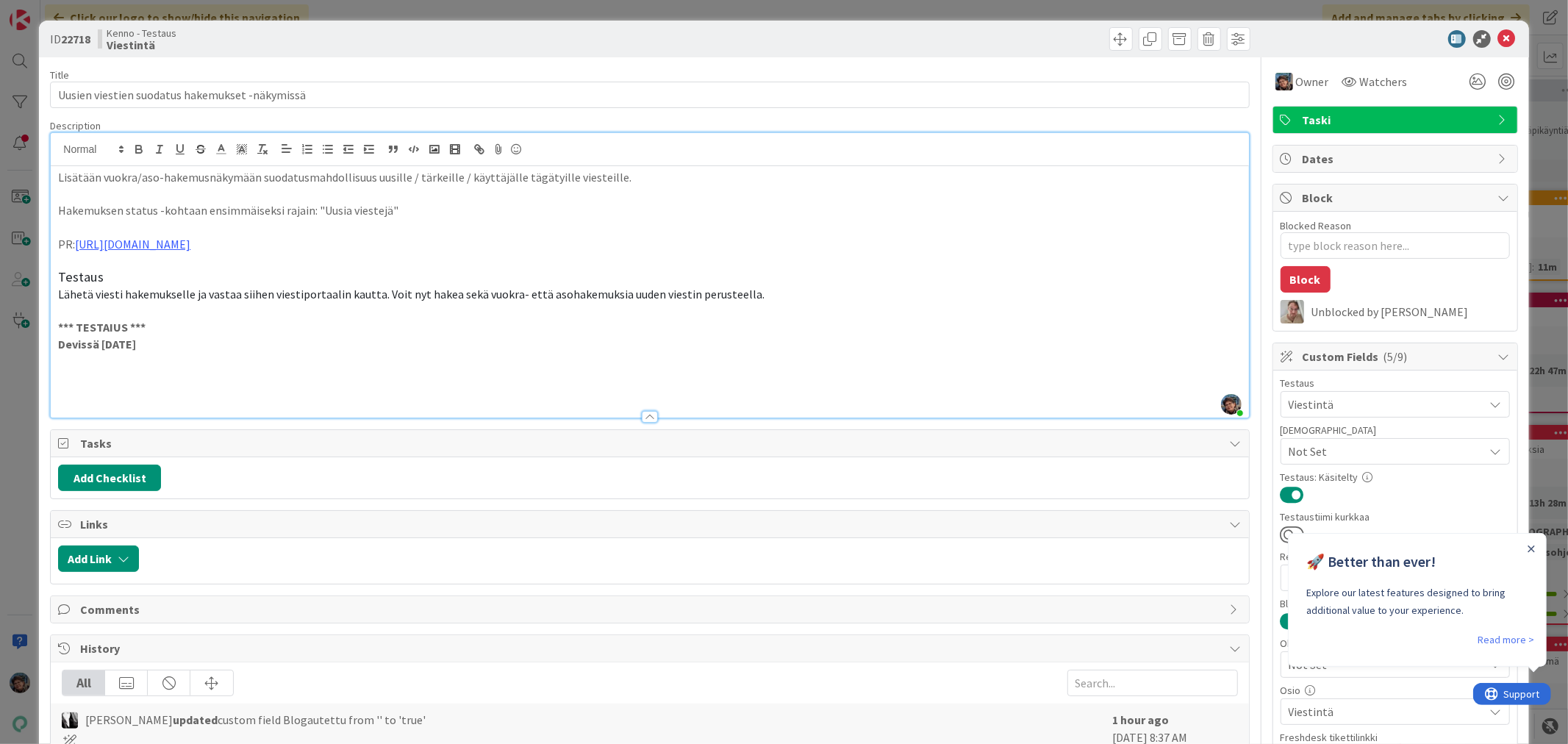
click at [65, 364] on p at bounding box center [649, 361] width 1183 height 17
click at [58, 377] on p "lähetetty sähköpostiviesti hakemukselta -> viesti sähköpostiin -> siellä linkki…" at bounding box center [649, 377] width 1183 height 17
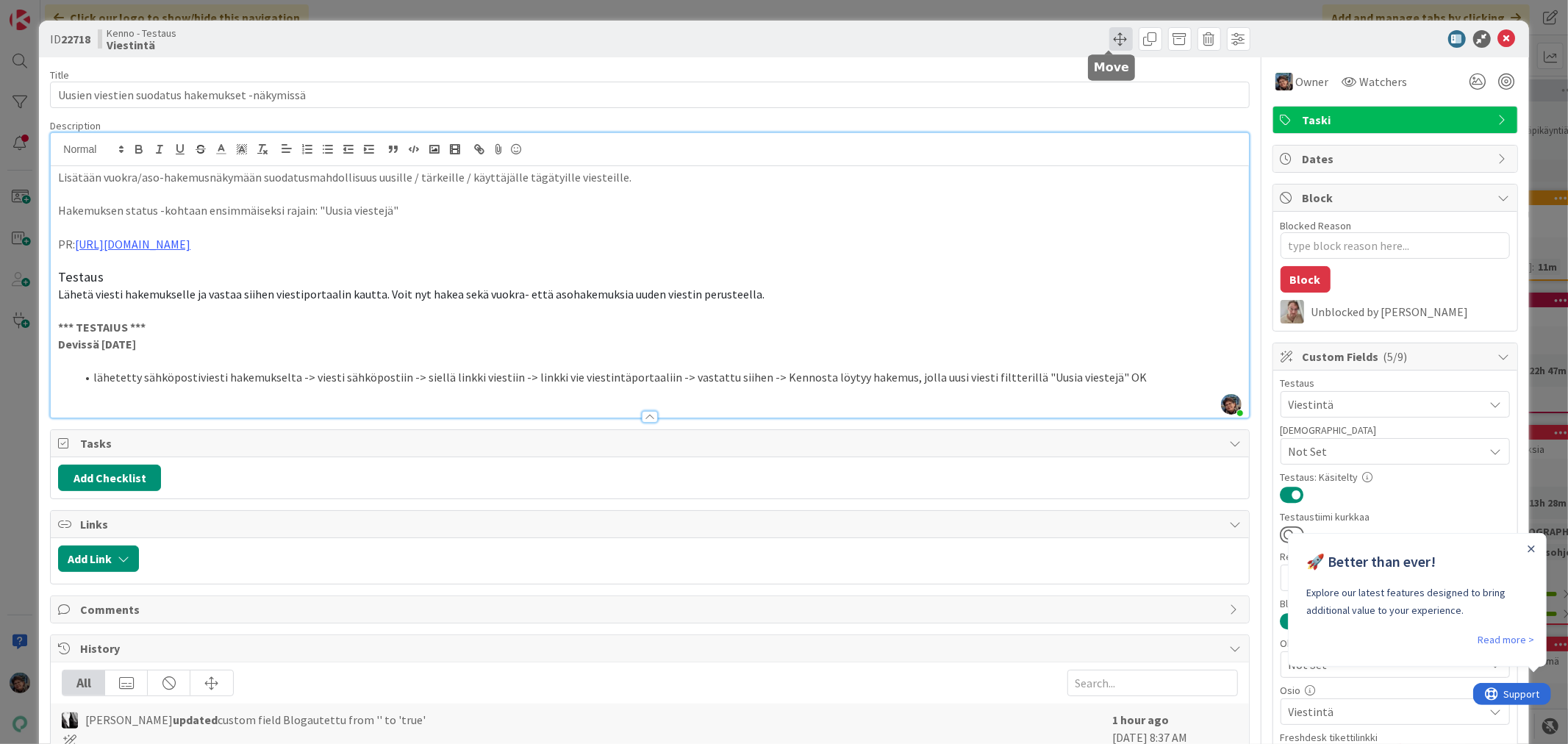
click at [1109, 36] on span at bounding box center [1121, 39] width 23 height 23
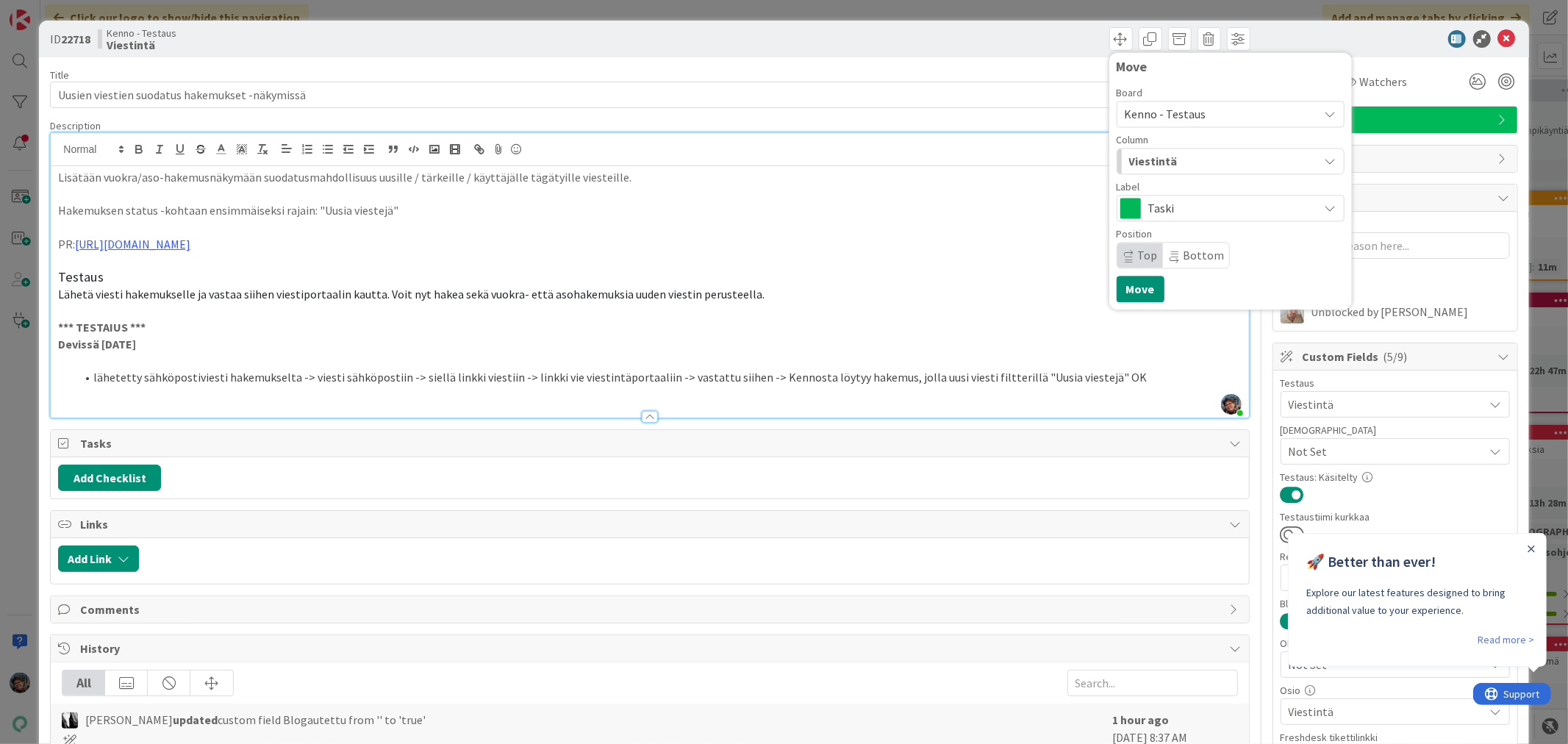
click at [1155, 164] on span "Viestintä" at bounding box center [1153, 161] width 49 height 20
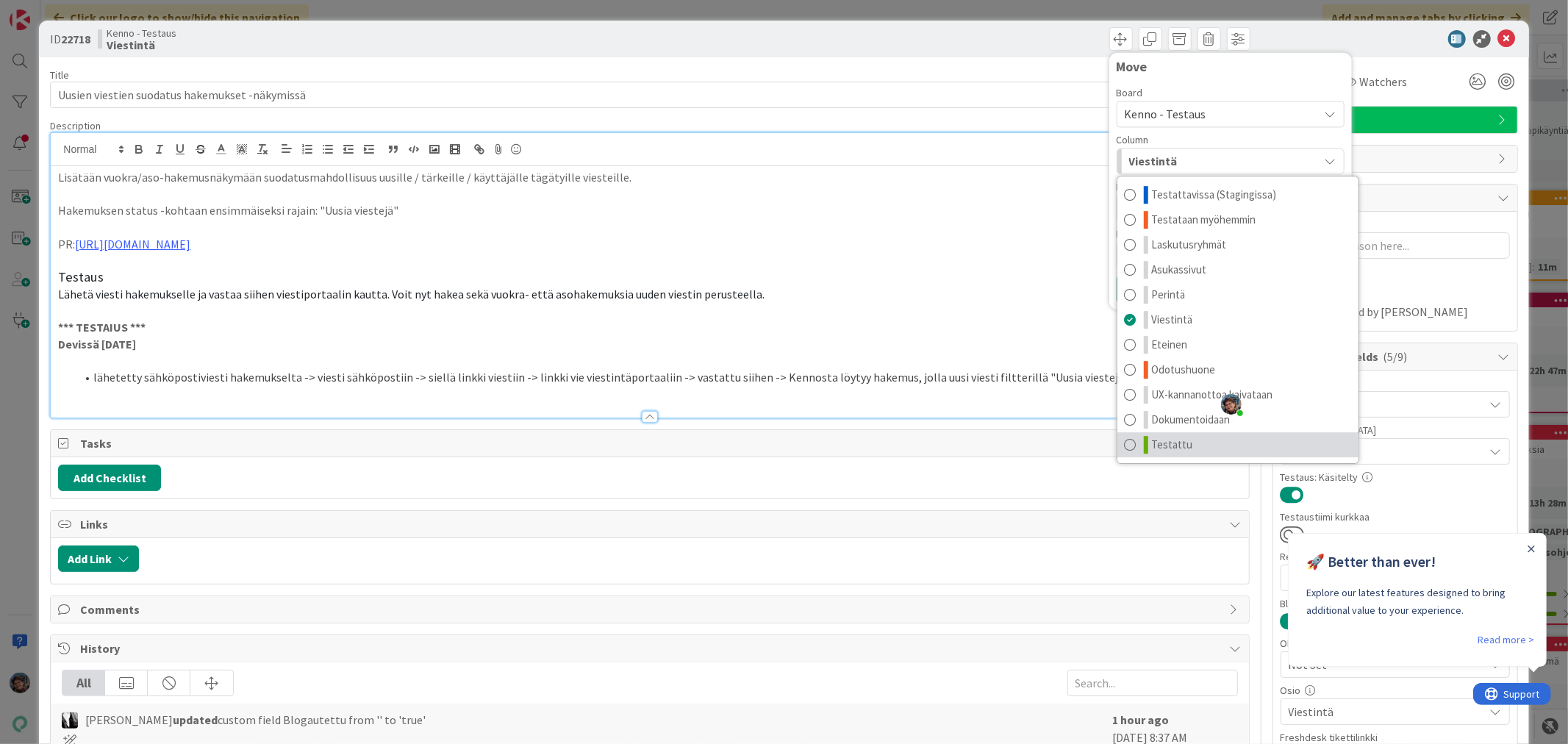
click at [1152, 451] on span "Testattu" at bounding box center [1172, 444] width 41 height 18
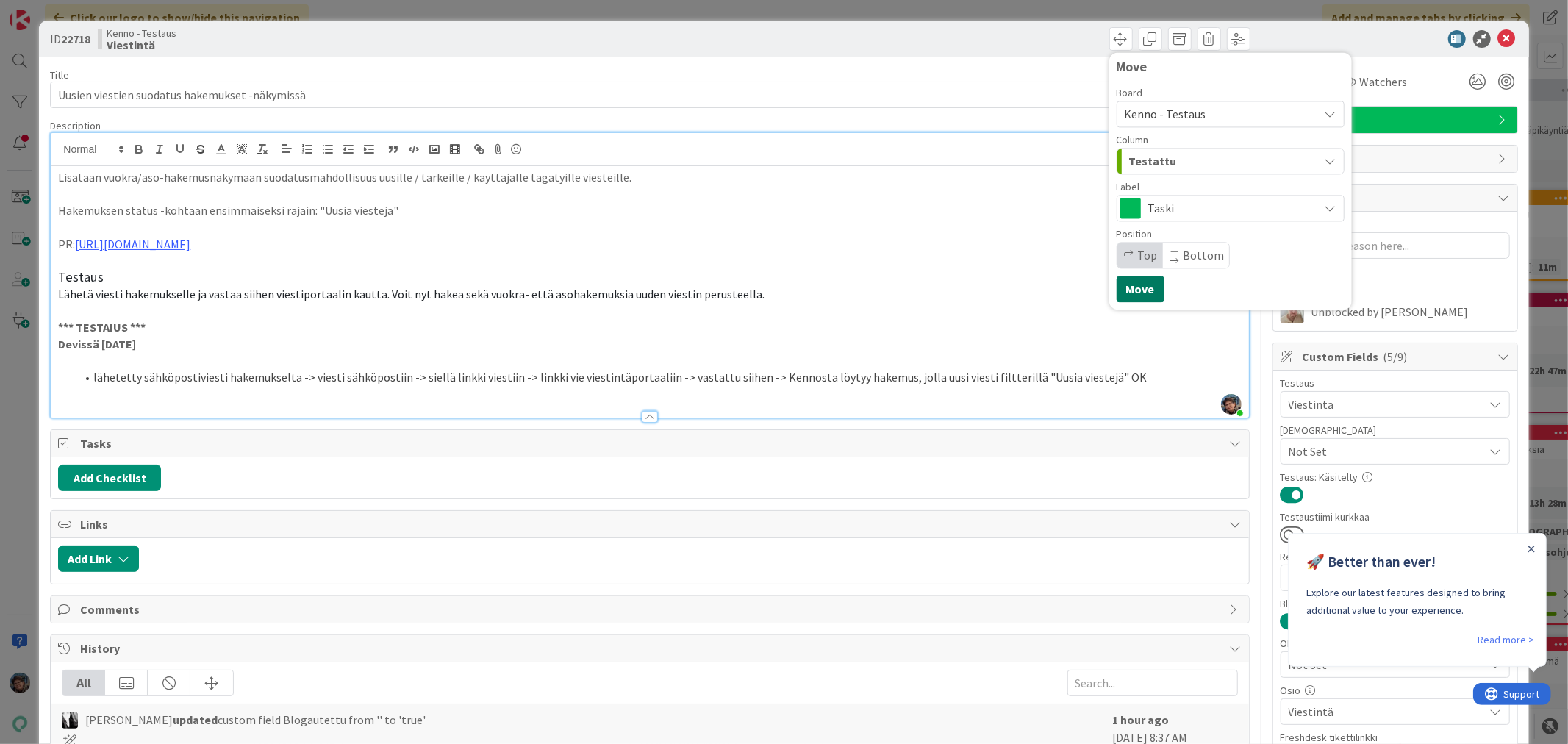
click at [1124, 288] on button "Move" at bounding box center [1140, 289] width 48 height 27
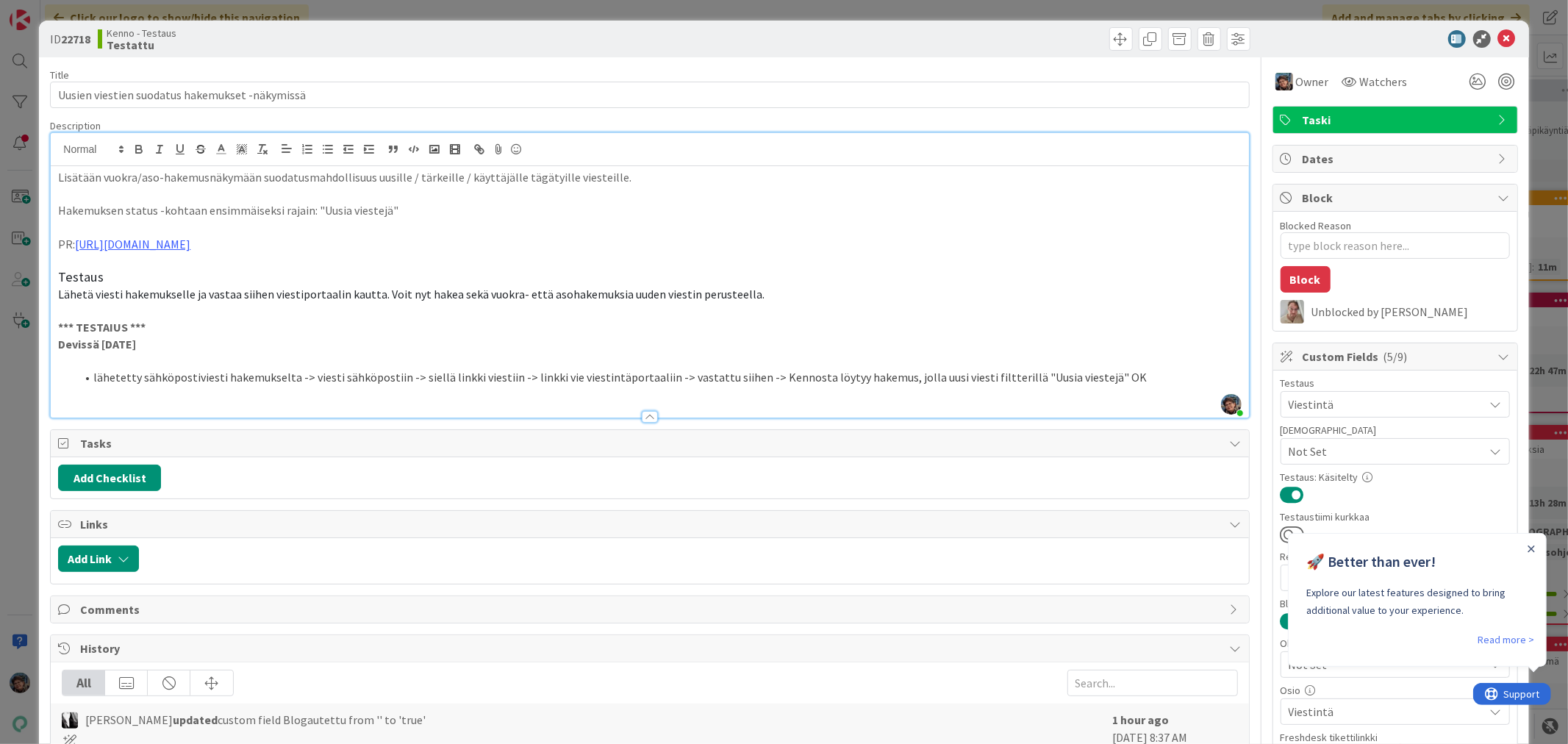
type textarea "x"
click at [1499, 35] on icon at bounding box center [1508, 39] width 18 height 18
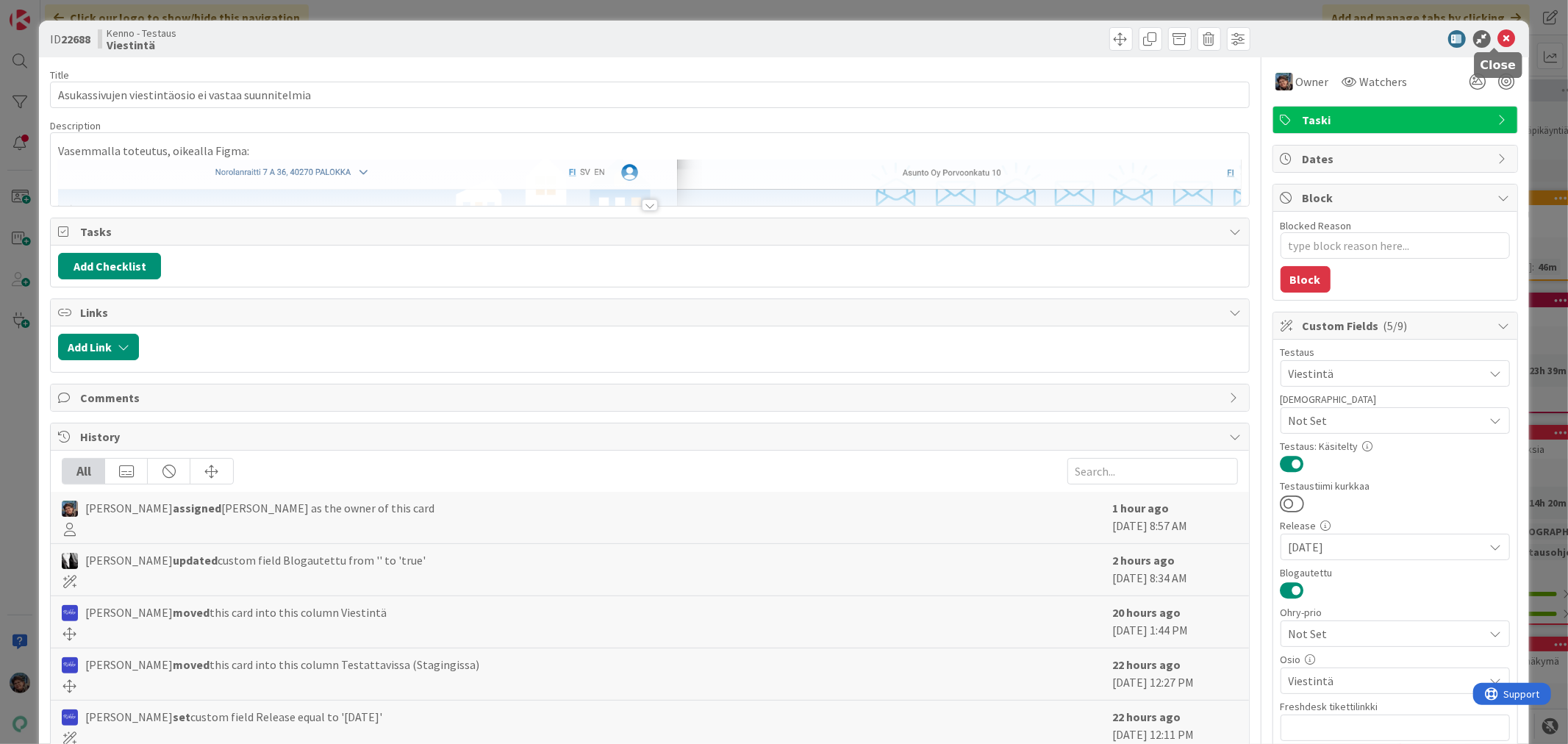
click at [1499, 36] on icon at bounding box center [1508, 39] width 18 height 18
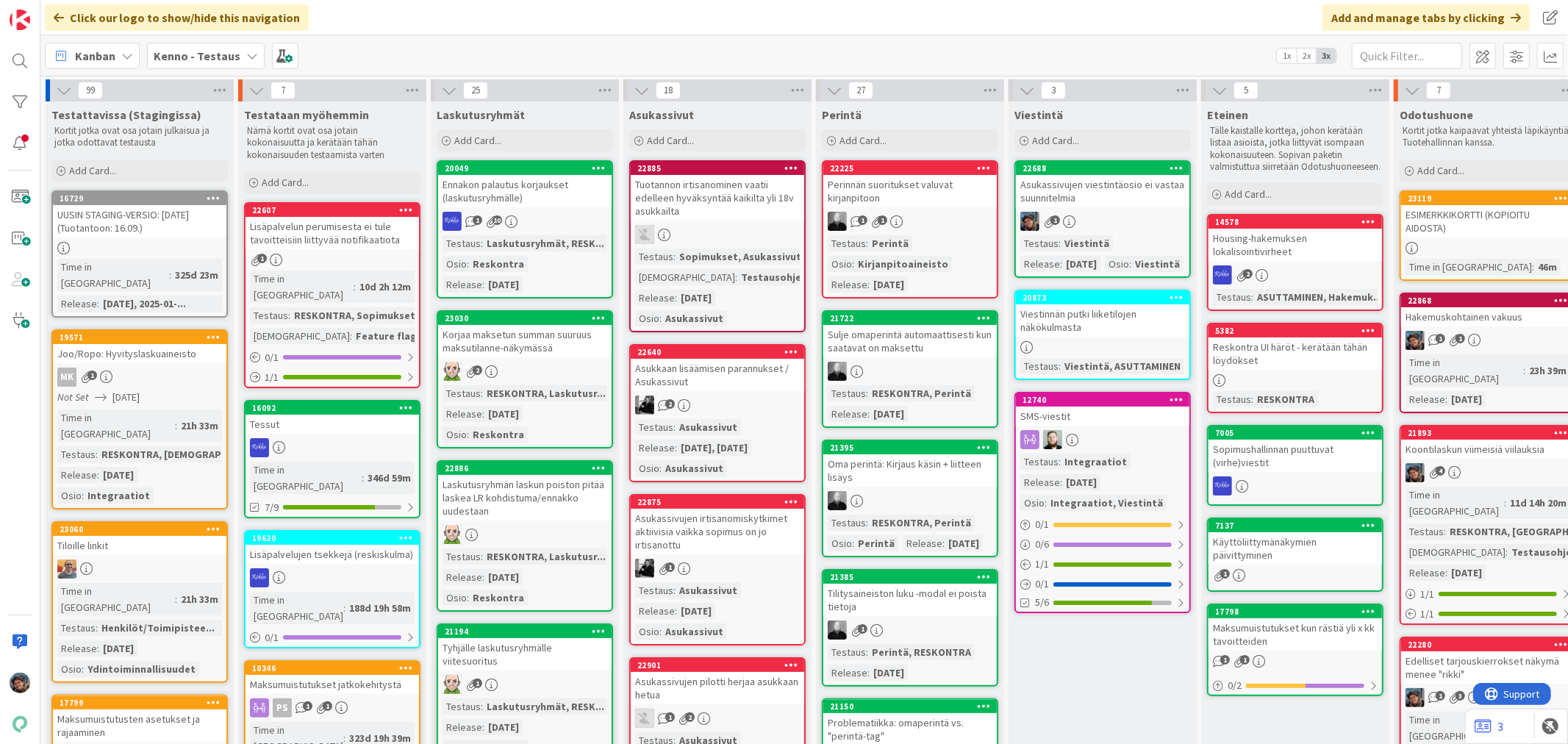
click at [204, 53] on b "Kenno - Testaus" at bounding box center [197, 56] width 87 height 15
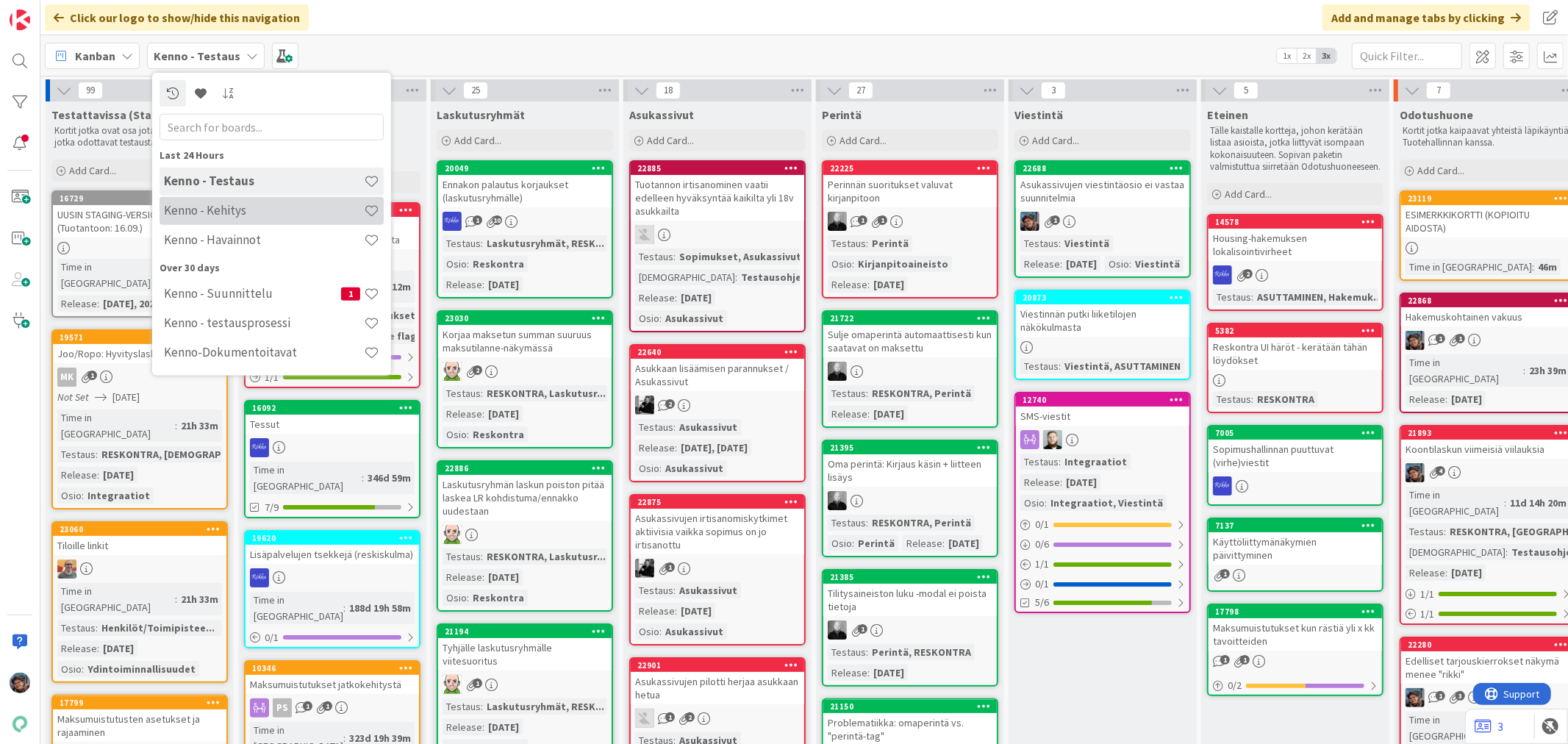
click at [228, 210] on h4 "Kenno - Kehitys" at bounding box center [263, 210] width 200 height 15
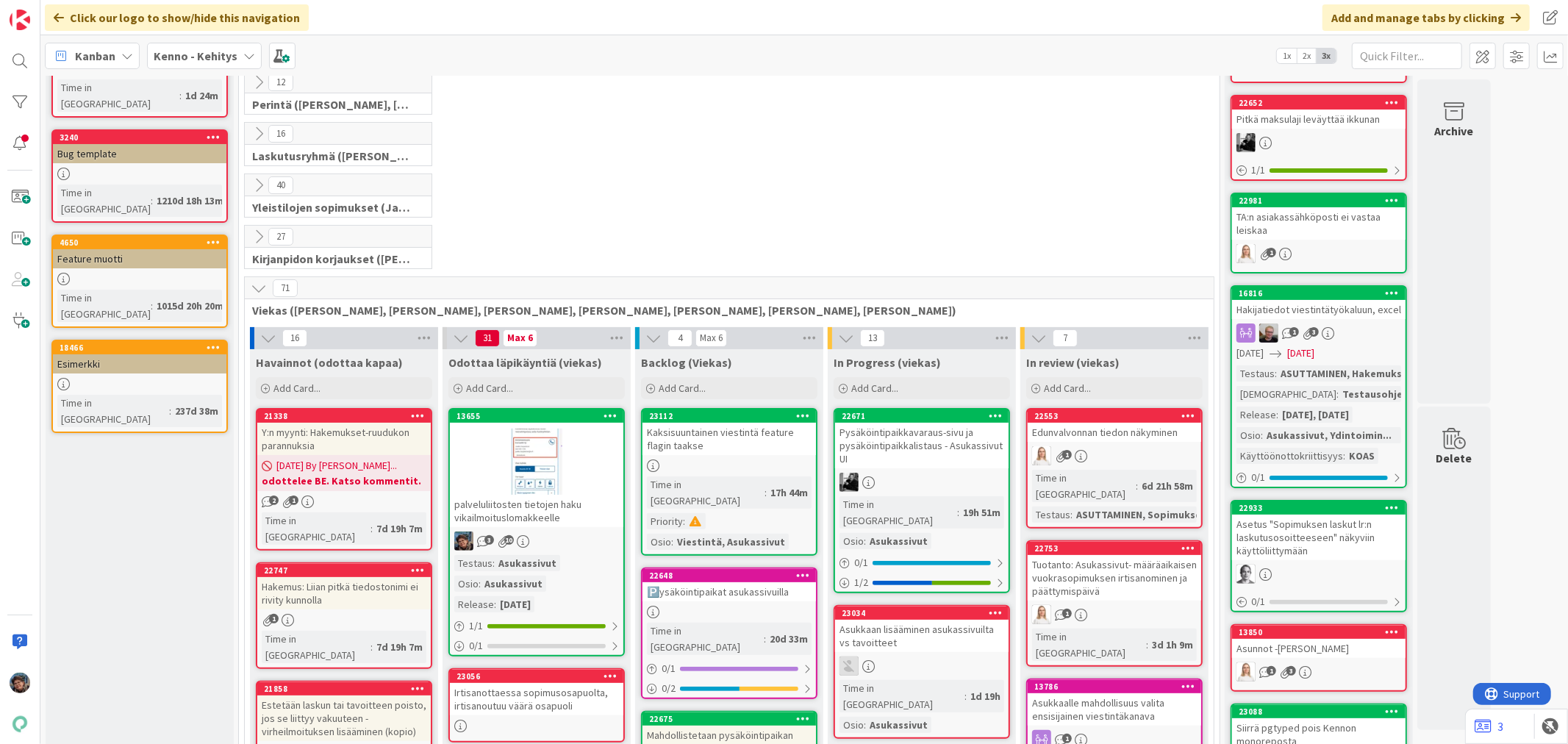
scroll to position [164, 0]
click at [585, 548] on div "3 10" at bounding box center [536, 540] width 173 height 20
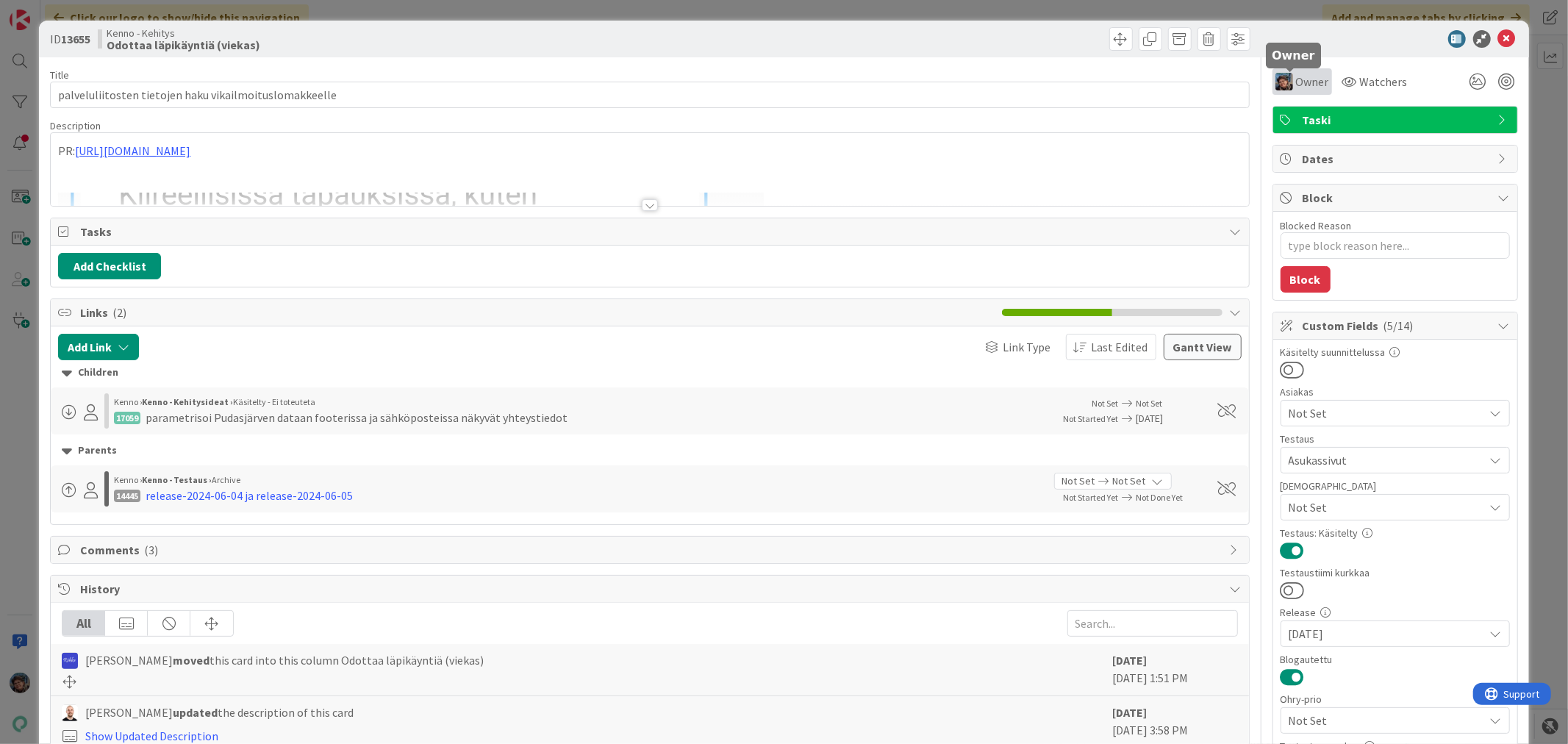
click at [1296, 81] on span "Owner" at bounding box center [1312, 82] width 33 height 18
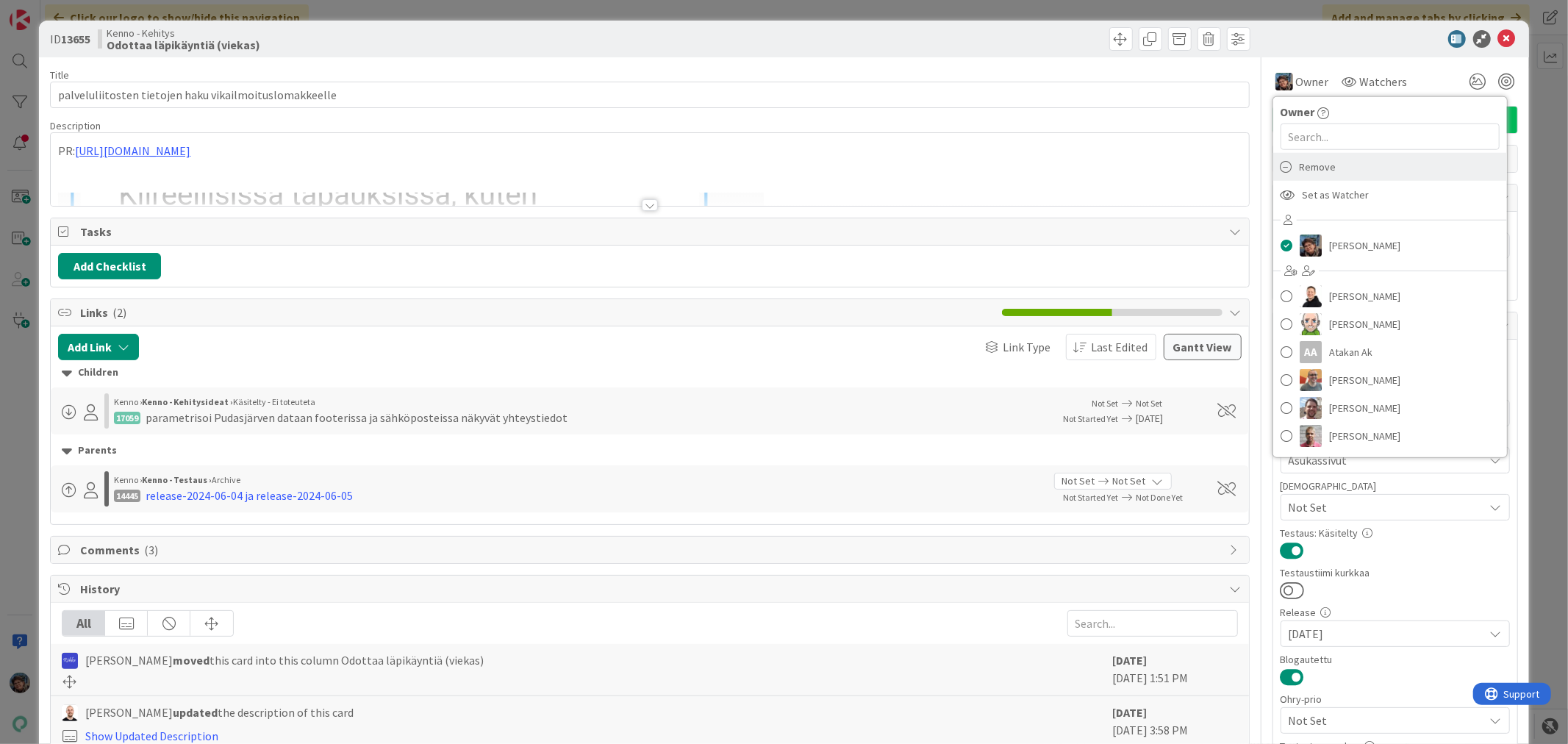
click at [1300, 168] on span "Remove" at bounding box center [1317, 166] width 36 height 22
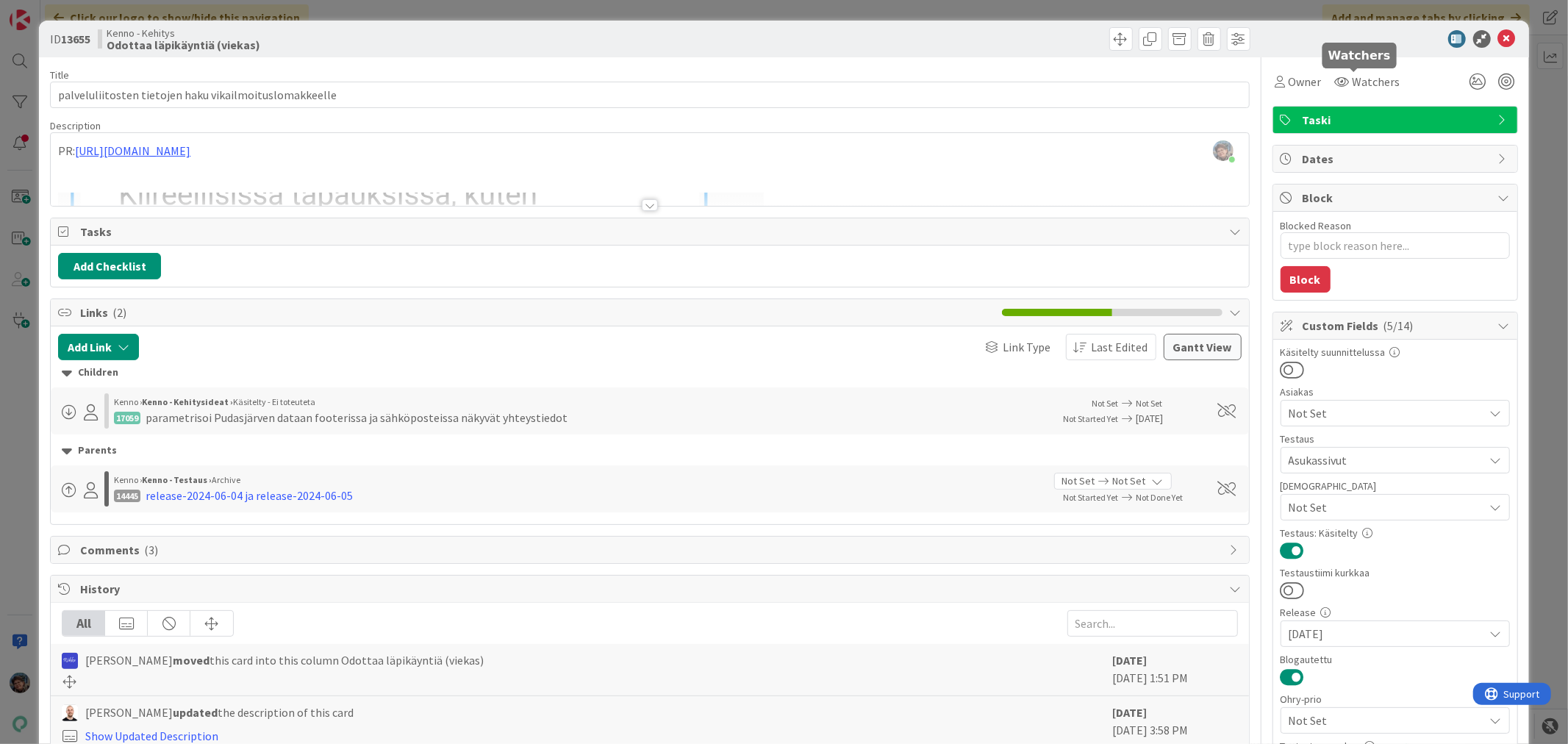
type textarea "x"
click at [1499, 38] on icon at bounding box center [1508, 39] width 18 height 18
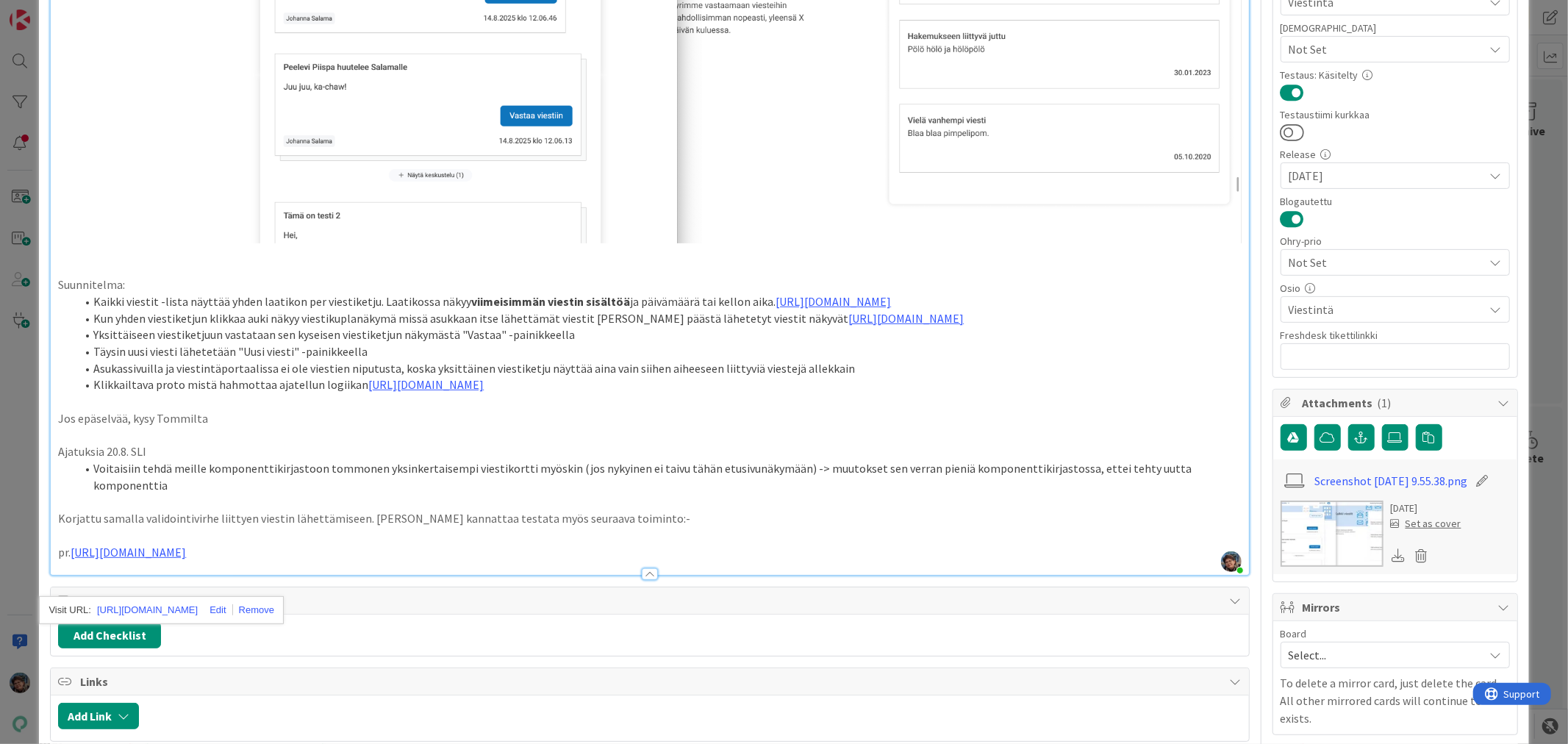
scroll to position [408, 0]
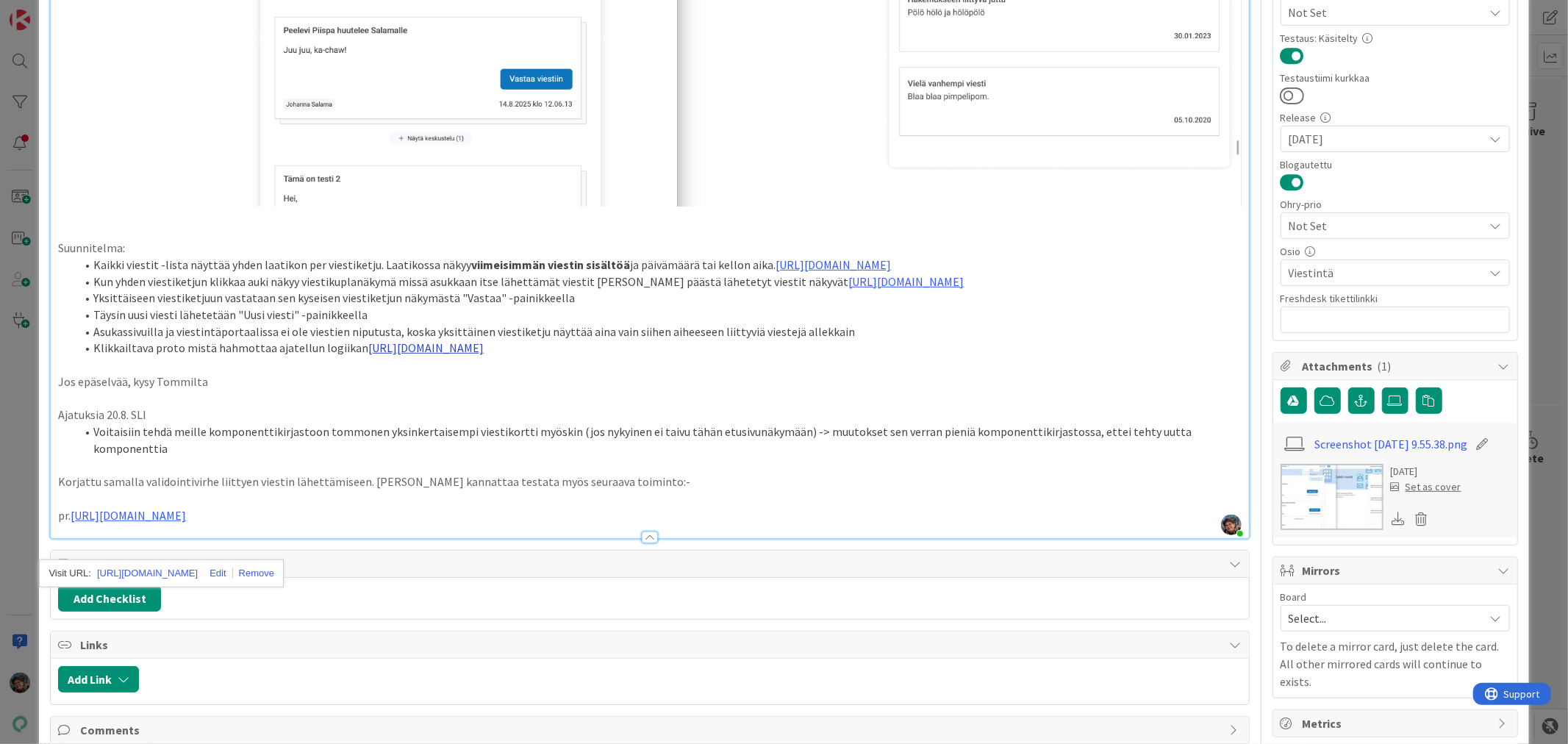
click at [484, 356] on link "https://www.figma.com/proto/F8K4NeEJpXdhuNz0ckoPp4/Viestint%C3%A4?page-id=0%3A1…" at bounding box center [426, 348] width 116 height 15
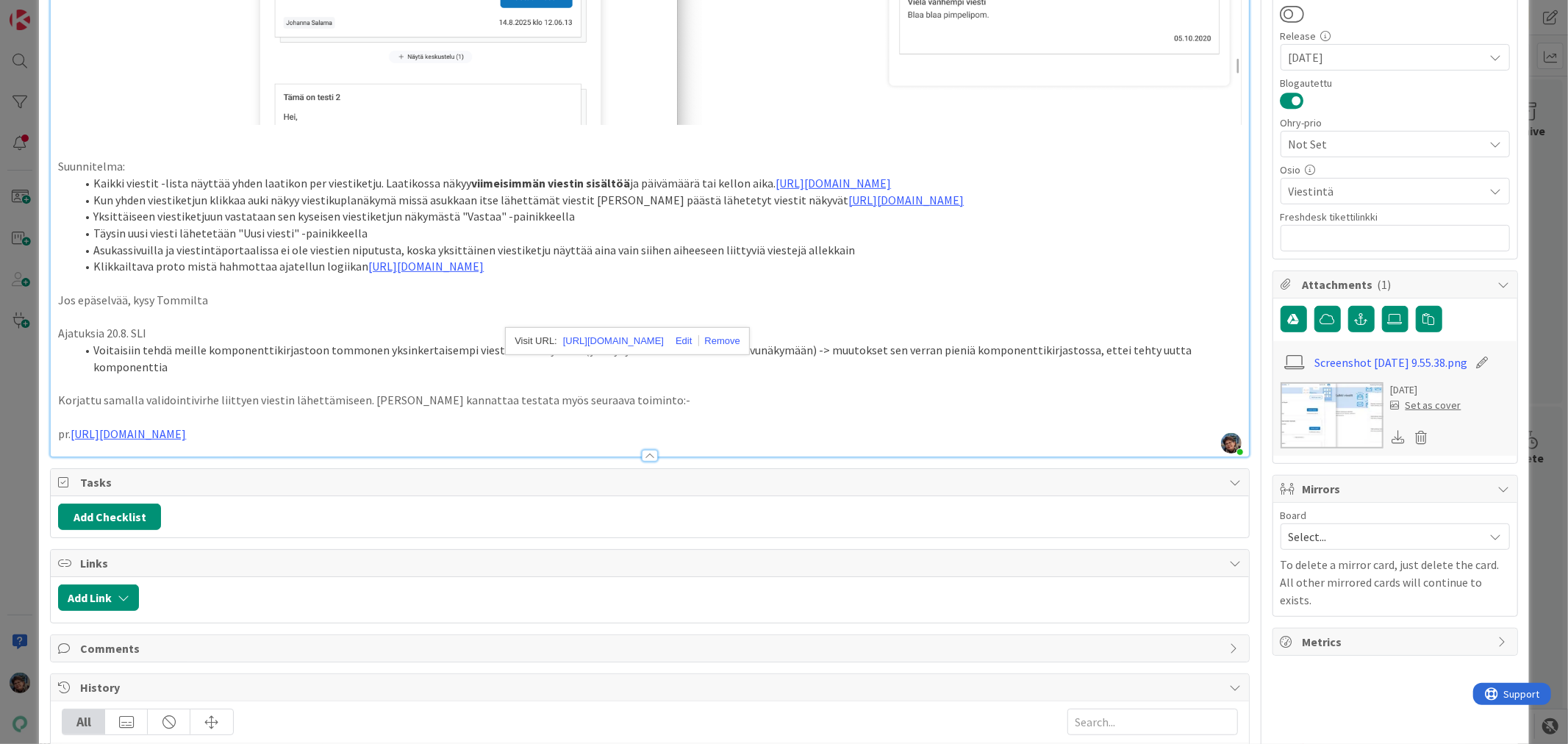
scroll to position [844, 0]
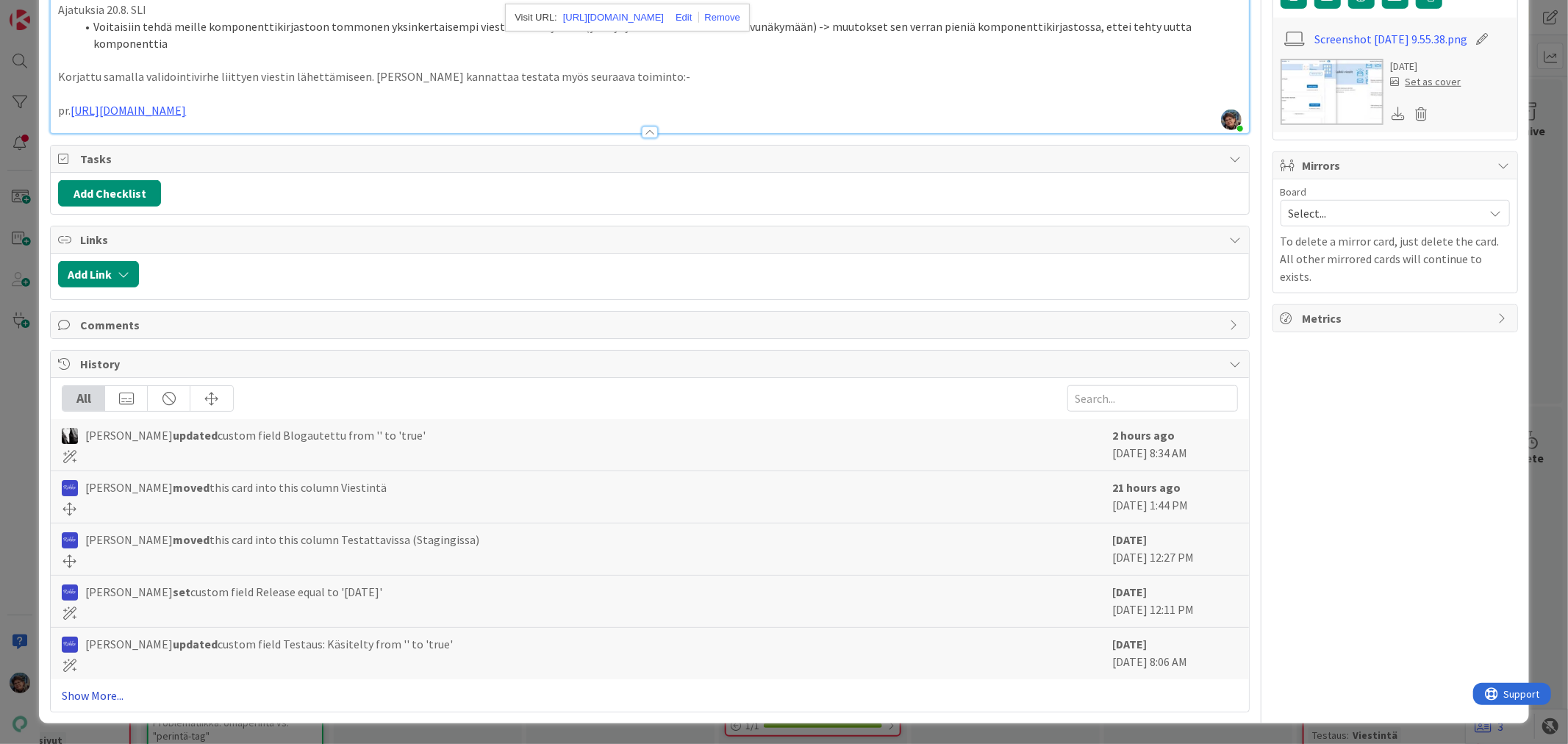
click at [101, 695] on link "Show More..." at bounding box center [649, 696] width 1176 height 18
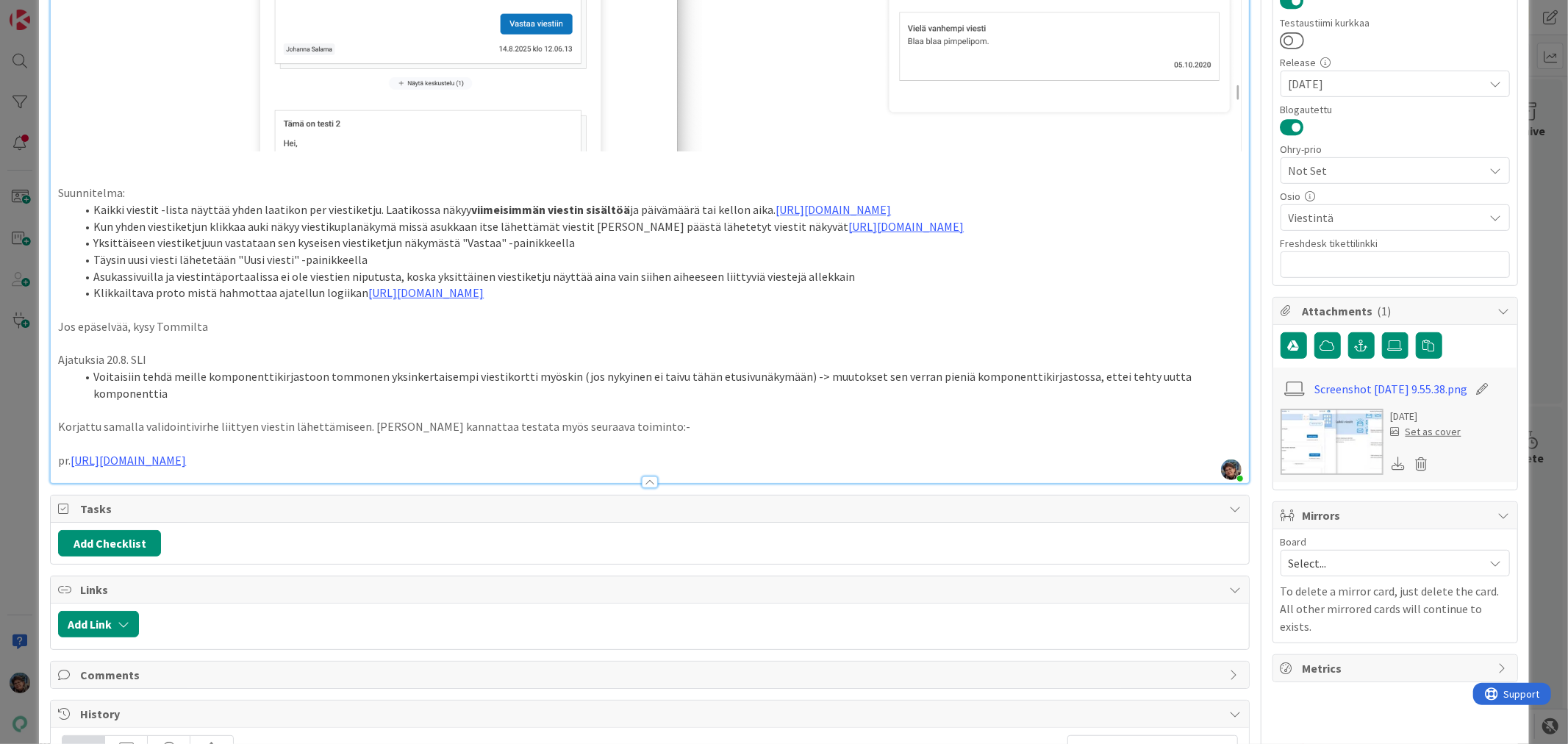
scroll to position [490, 0]
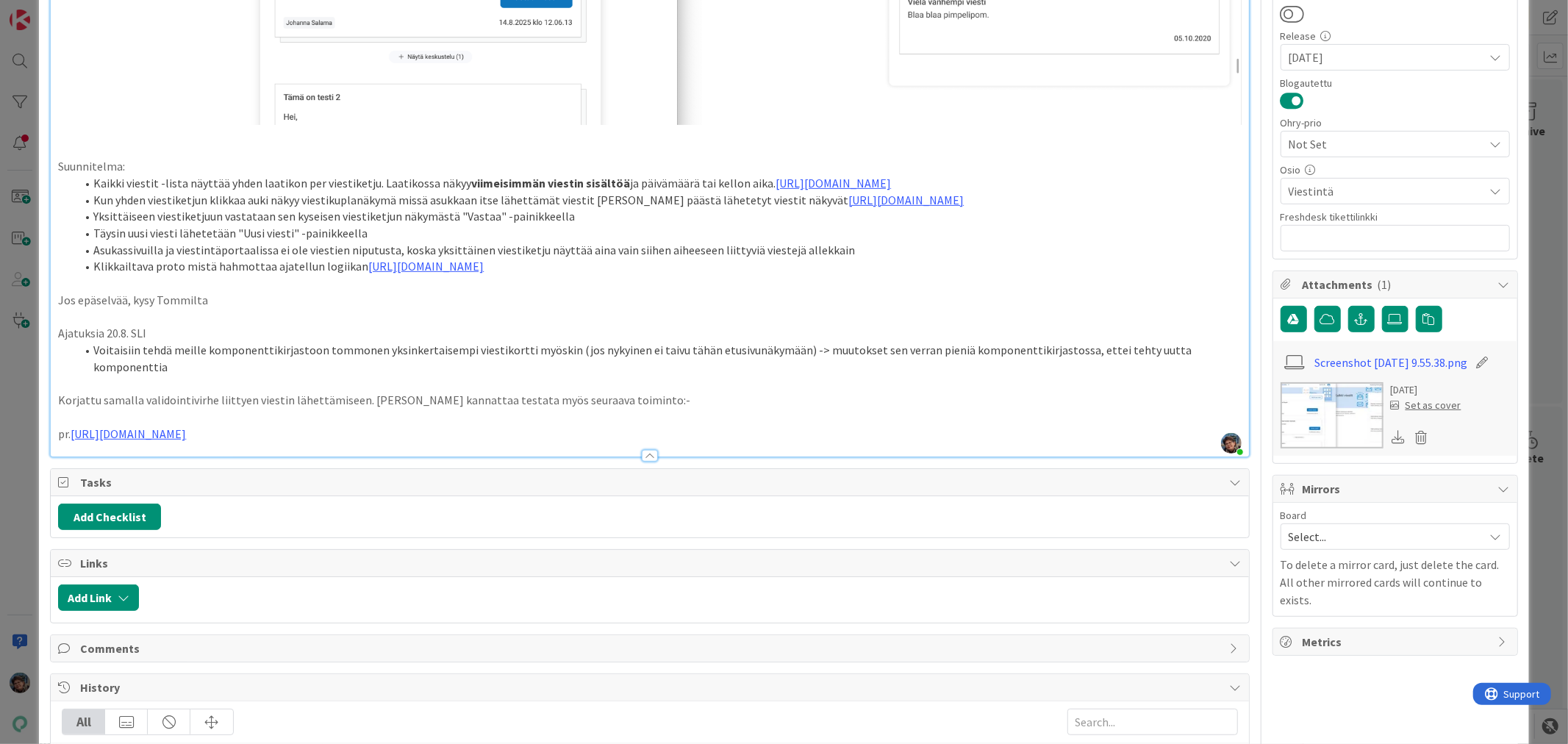
click at [354, 443] on p "pr. https://github.com/pandiafi/kenno/pull/8280" at bounding box center [649, 434] width 1183 height 17
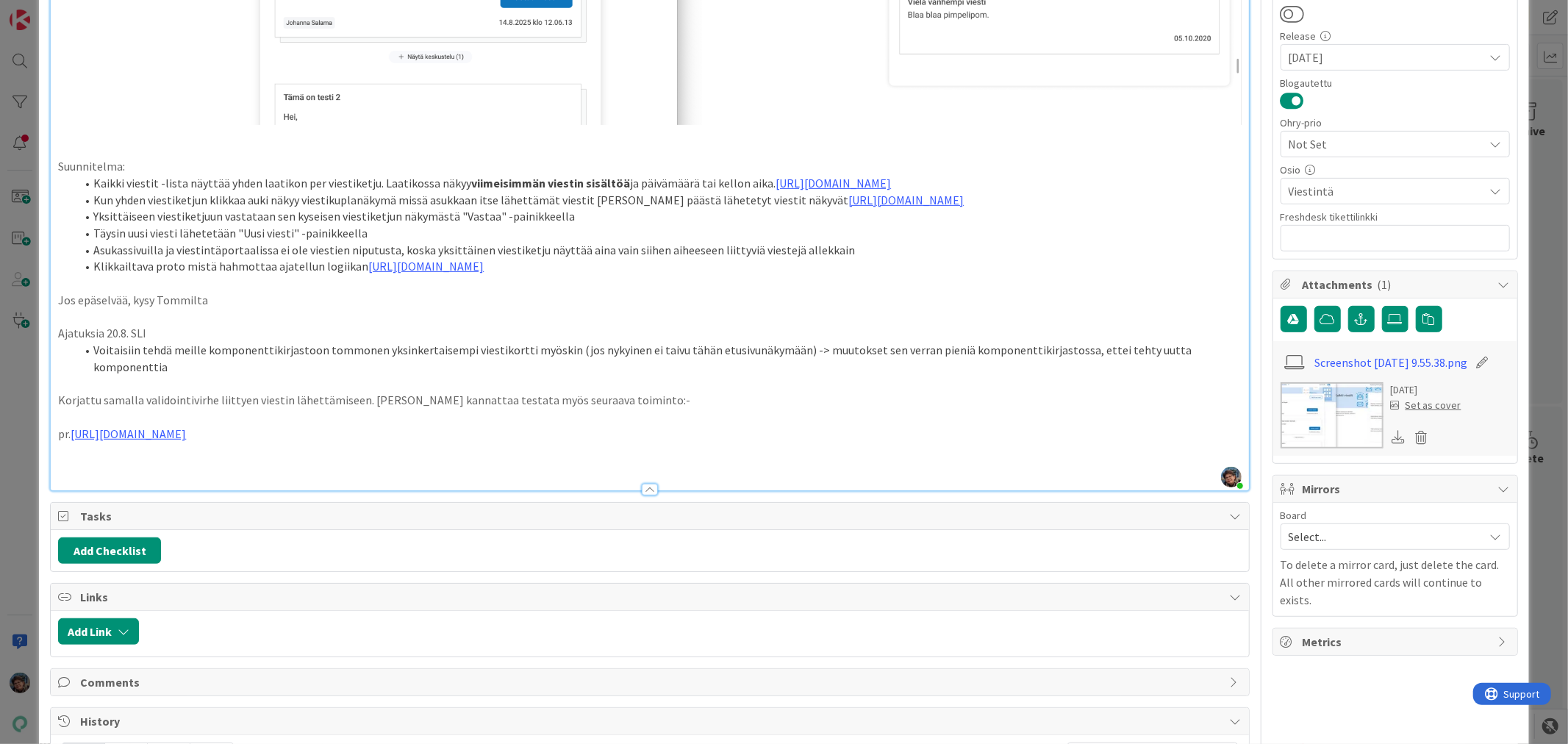
type textarea "x"
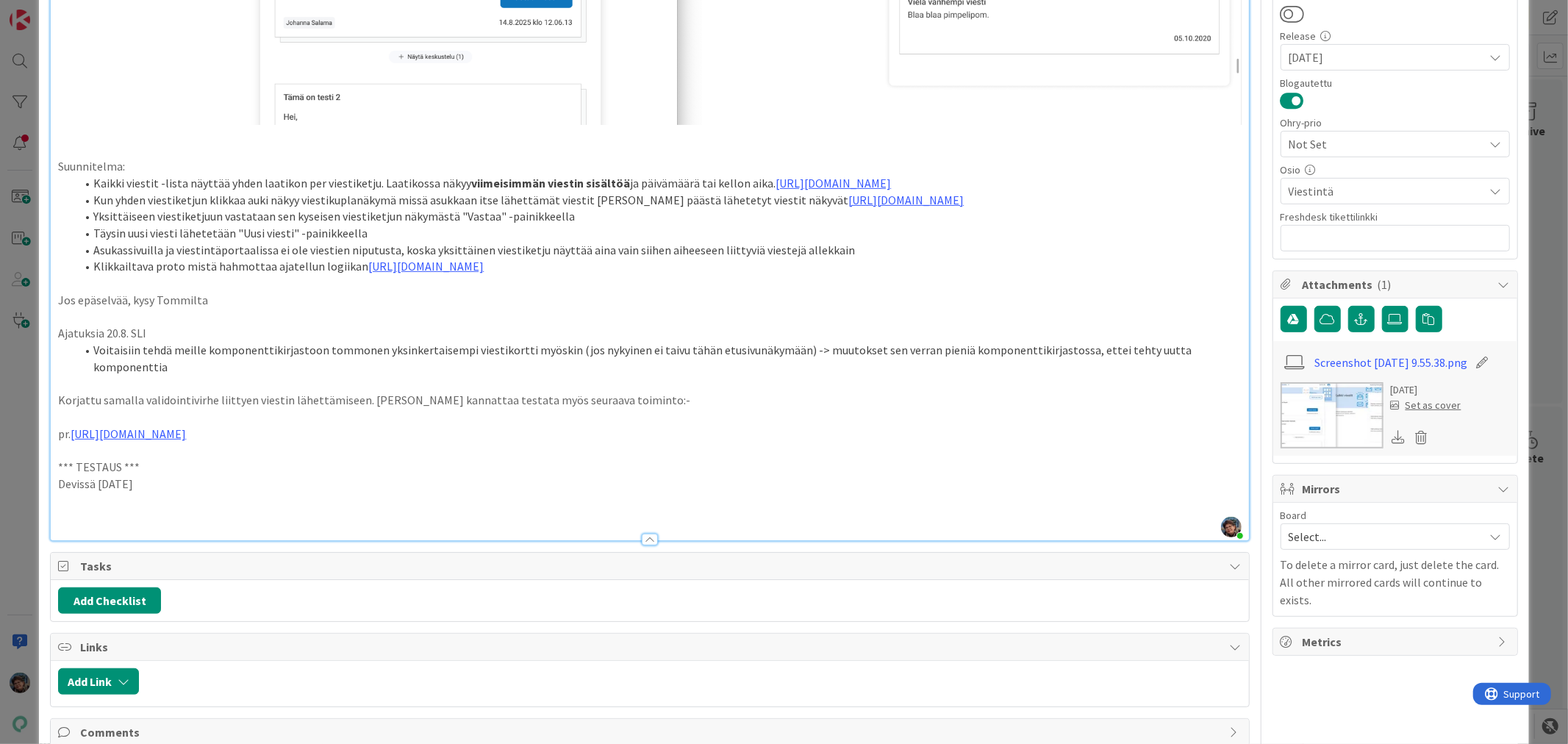
drag, startPoint x: 146, startPoint y: 512, endPoint x: 19, endPoint y: 492, distance: 128.6
click at [19, 492] on div "ID 22688 Kenno - Testaus Viestintä Title 50 / 128 Asukassivujen viestintäosio e…" at bounding box center [784, 372] width 1568 height 744
click at [68, 525] on p at bounding box center [649, 516] width 1183 height 17
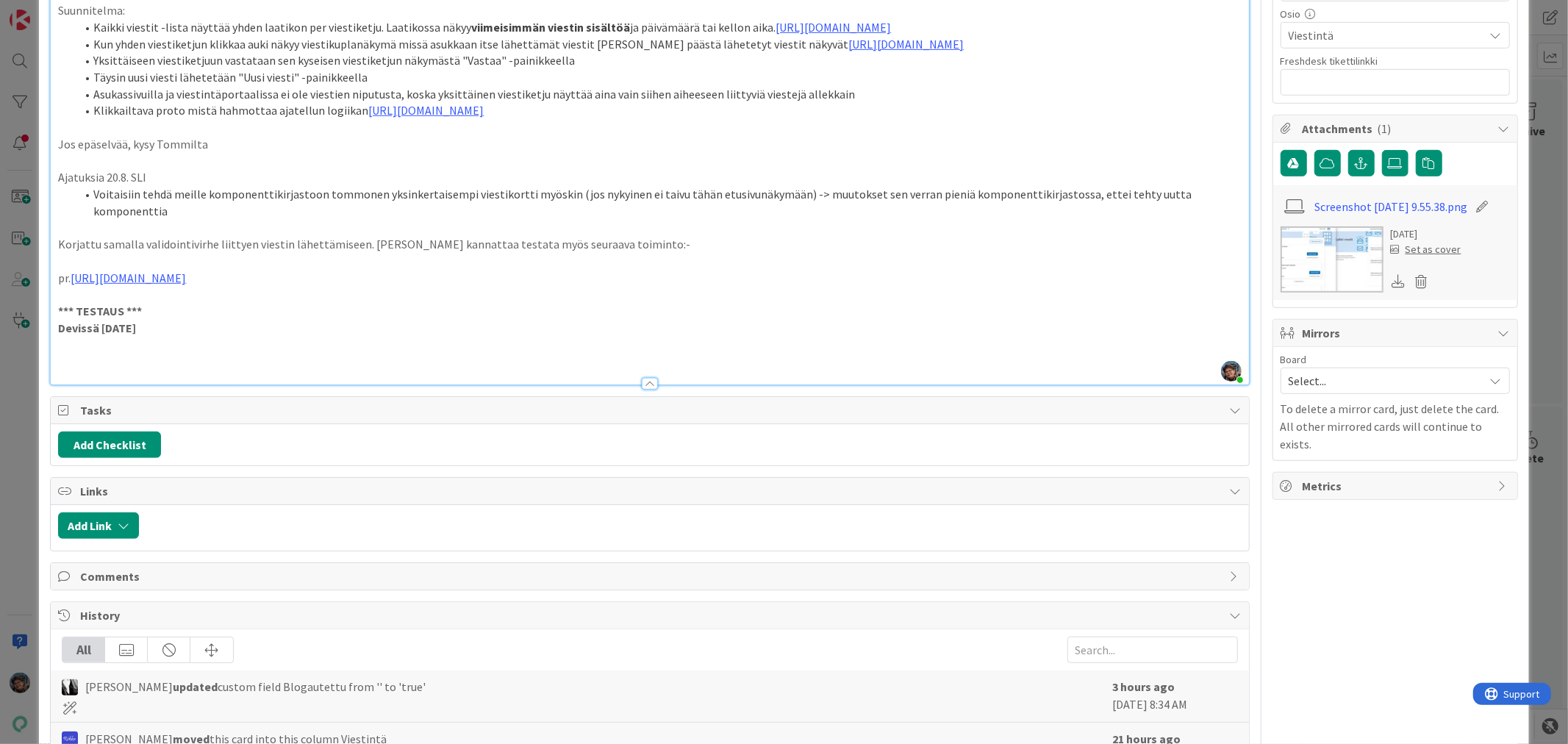
scroll to position [652, 0]
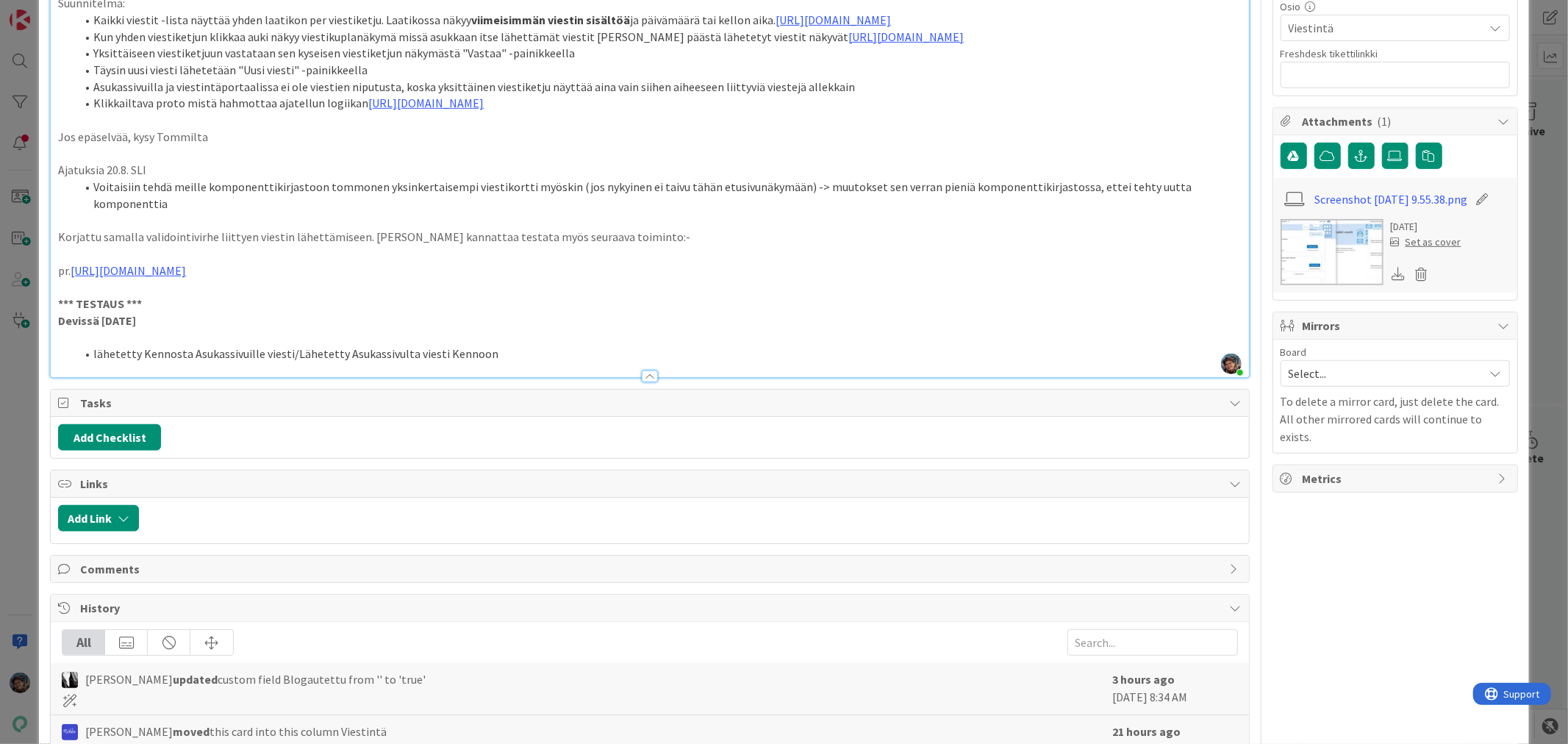
click at [244, 363] on li "lähetetty Kennosta Asukassivuille viesti/Lähetetty Asukassivulta viesti Kennoon" at bounding box center [658, 354] width 1165 height 17
type textarea "x"
